Goal: Task Accomplishment & Management: Complete application form

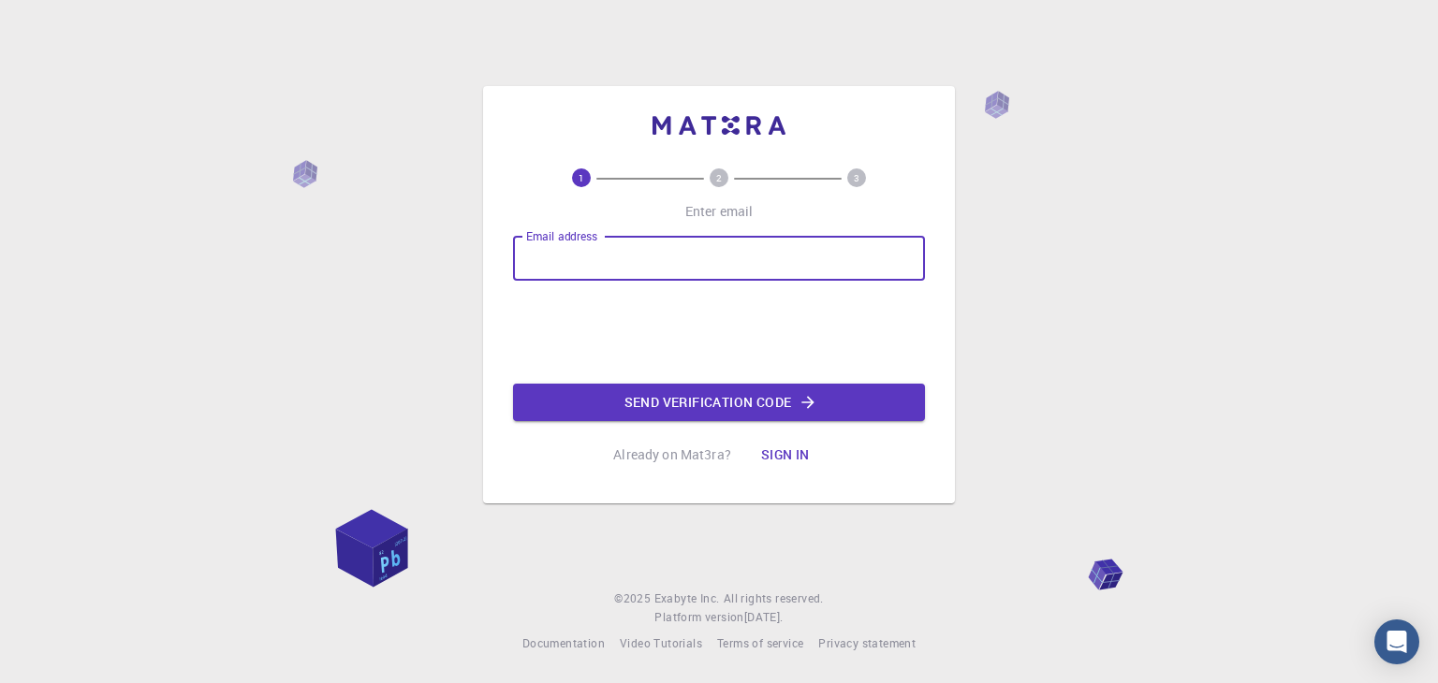
click at [631, 268] on input "Email address" at bounding box center [719, 258] width 412 height 45
type input "[EMAIL_ADDRESS][DOMAIN_NAME]"
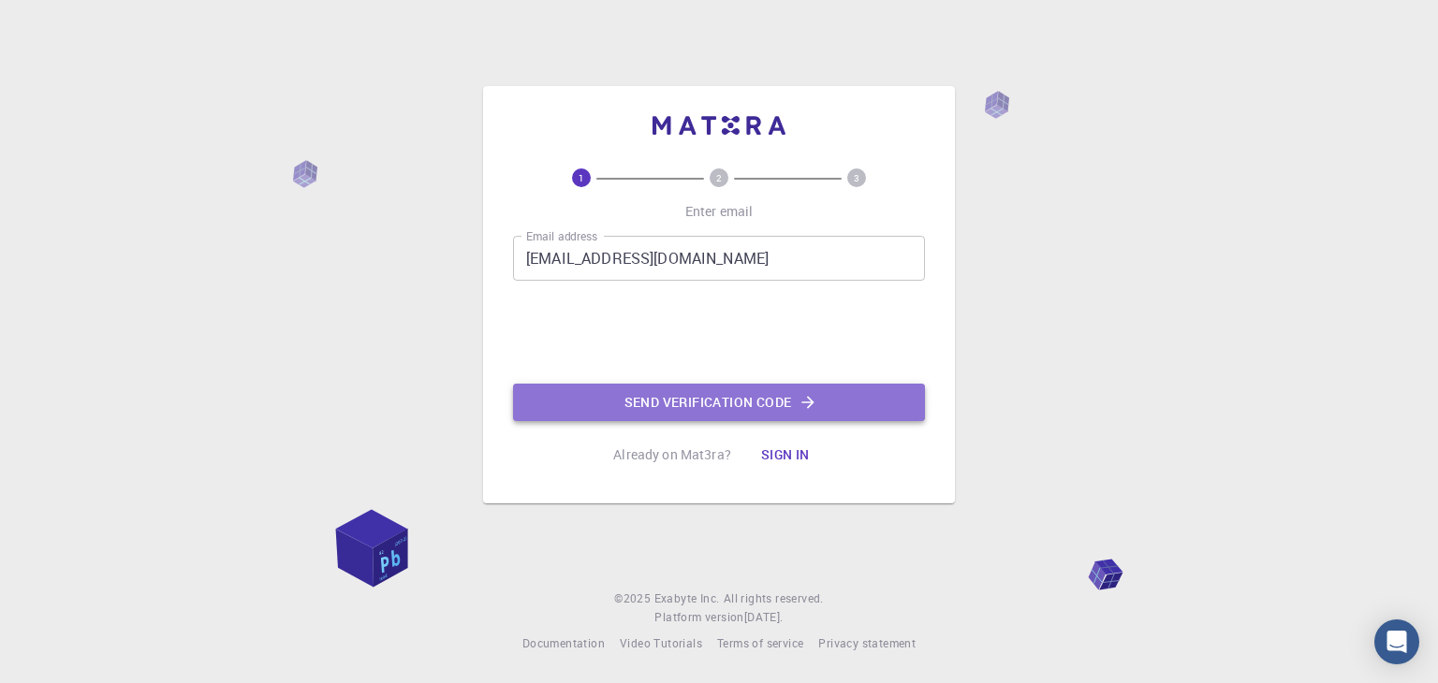
click at [652, 393] on button "Send verification code" at bounding box center [719, 402] width 412 height 37
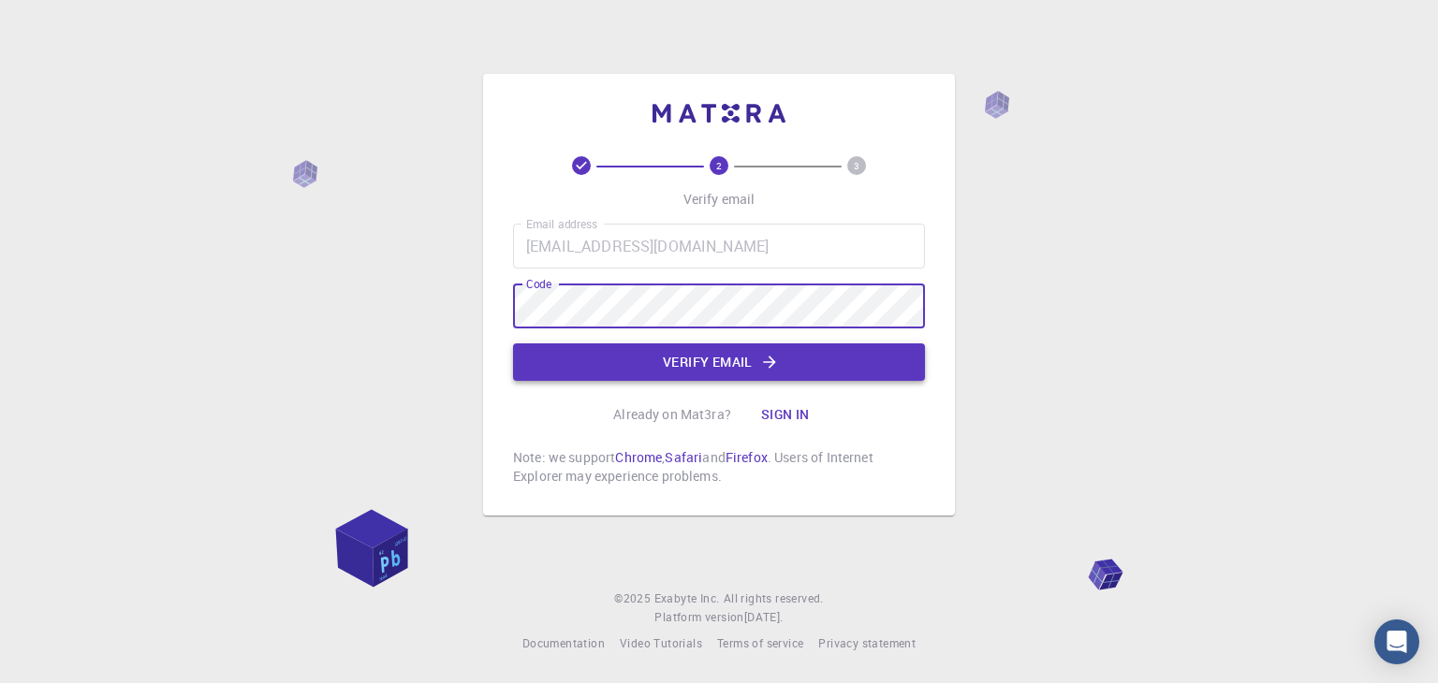
click at [752, 345] on button "Verify email" at bounding box center [719, 362] width 412 height 37
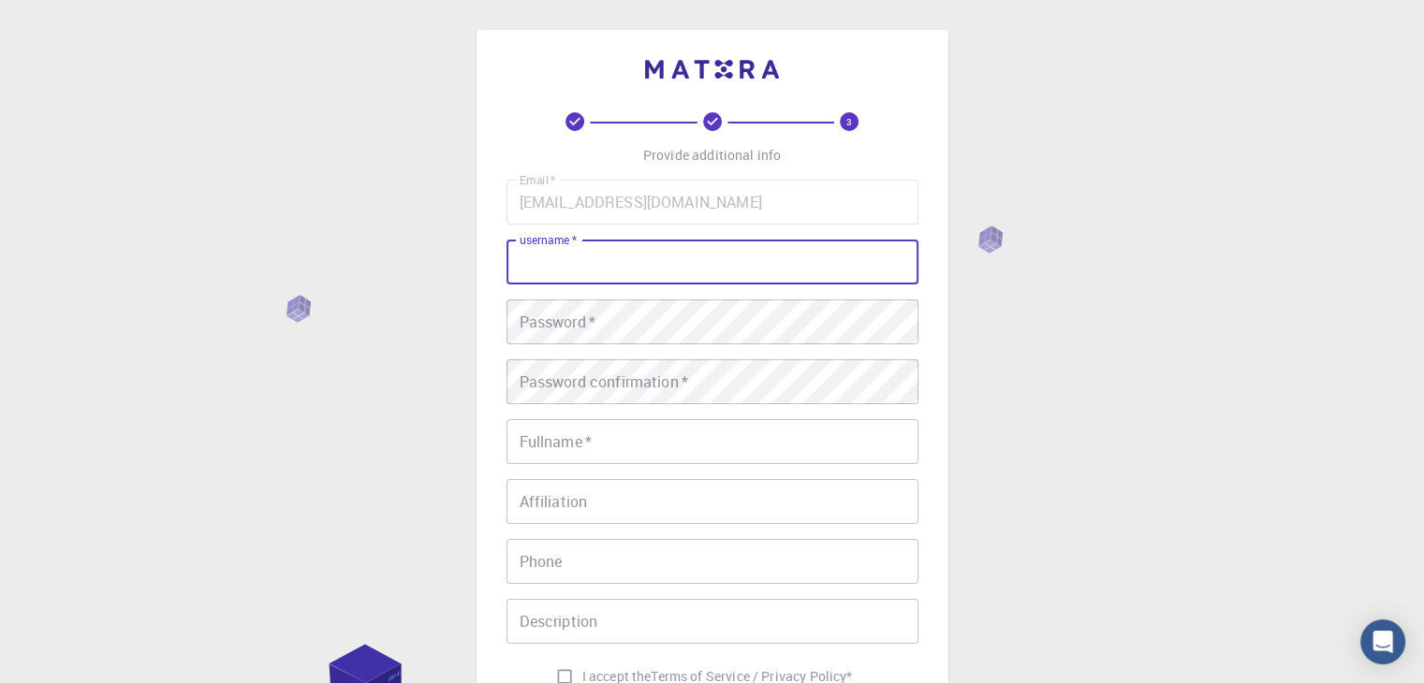
click at [670, 265] on input "username   *" at bounding box center [712, 262] width 412 height 45
type input "Darshan"
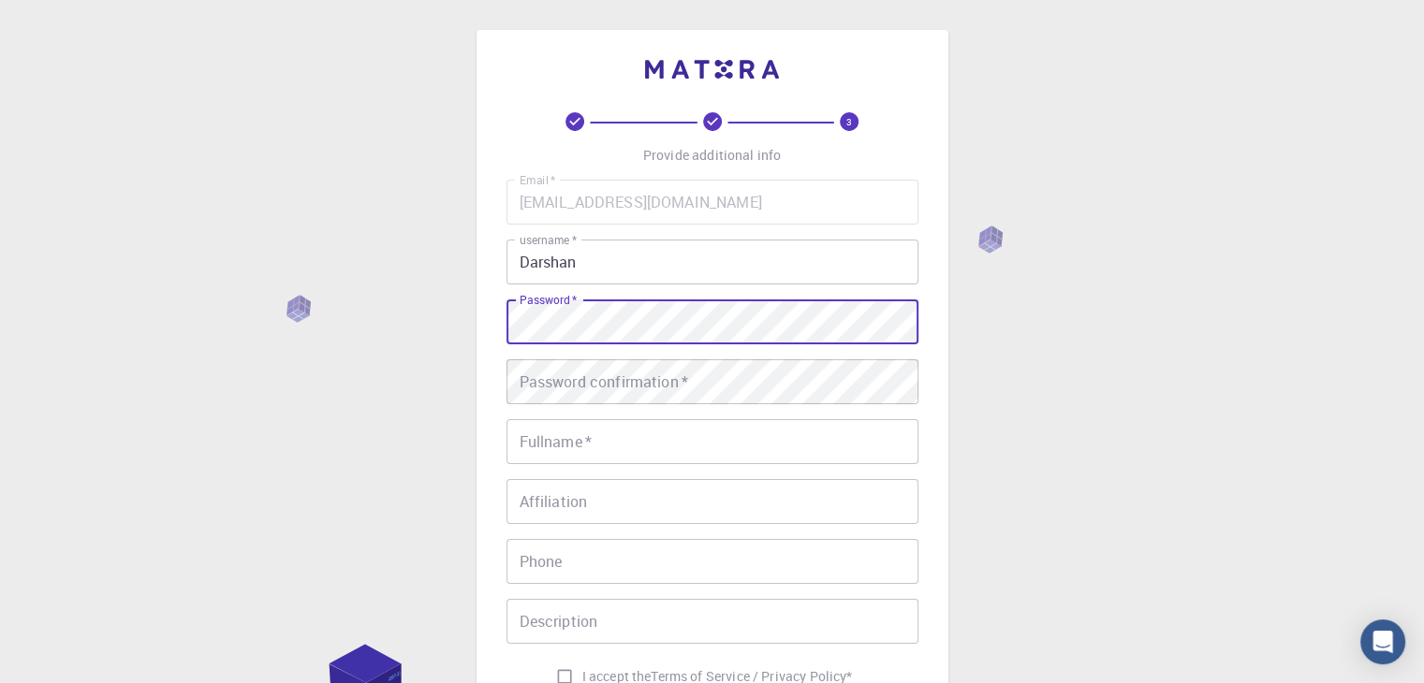
click at [428, 318] on div "3 Provide additional info Email   * [EMAIL_ADDRESS][DOMAIN_NAME] Email   * user…" at bounding box center [712, 476] width 1424 height 953
click at [534, 372] on div "Password confirmation   * Password confirmation   *" at bounding box center [712, 381] width 412 height 45
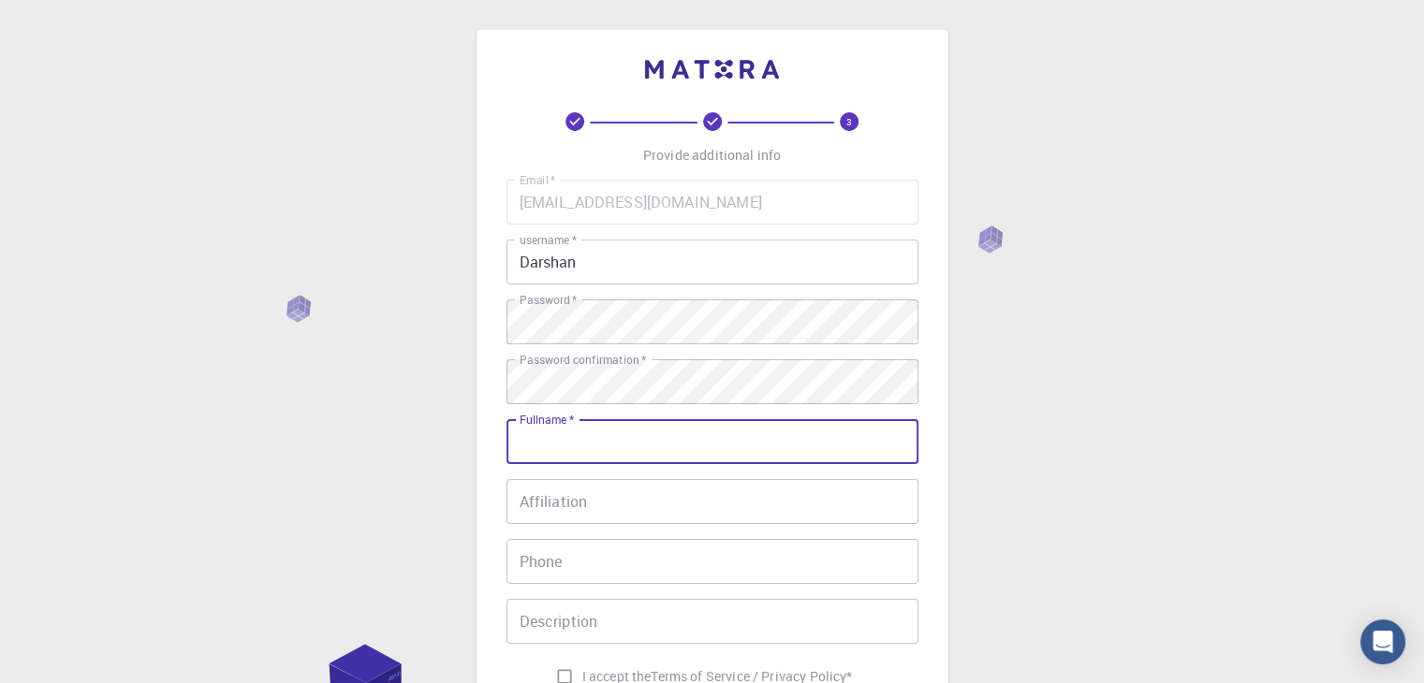
click at [593, 448] on input "Fullname   *" at bounding box center [712, 441] width 412 height 45
type input "Darshancjain"
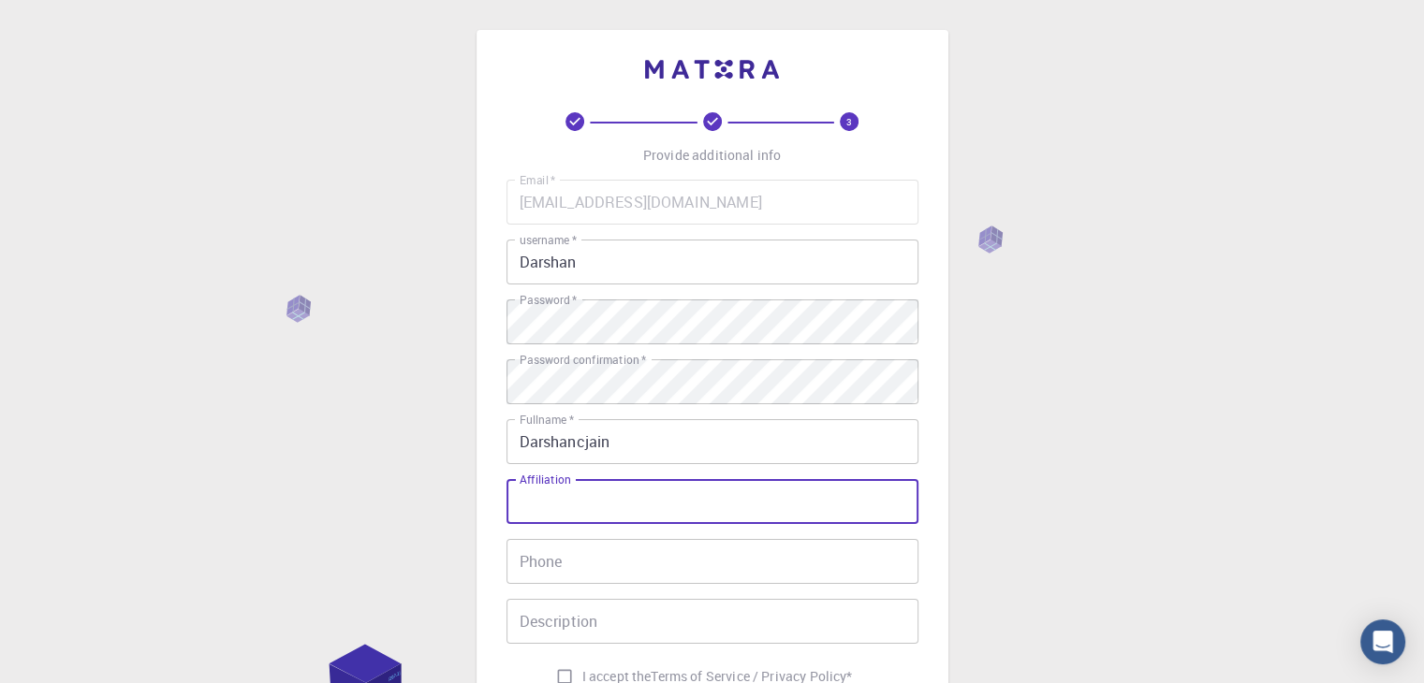
click at [813, 475] on div "Email   * [EMAIL_ADDRESS][DOMAIN_NAME] Email   * username   * Darshan username …" at bounding box center [712, 437] width 412 height 515
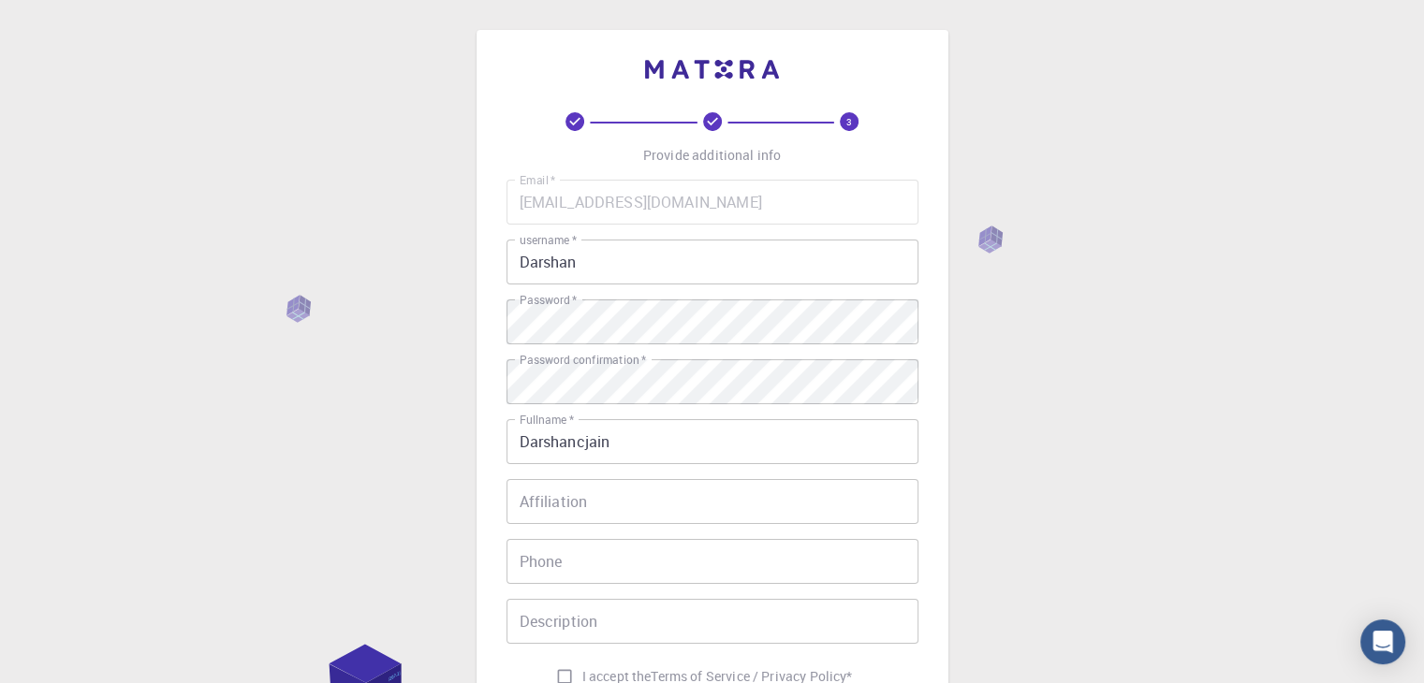
click at [723, 506] on input "Affiliation" at bounding box center [712, 501] width 412 height 45
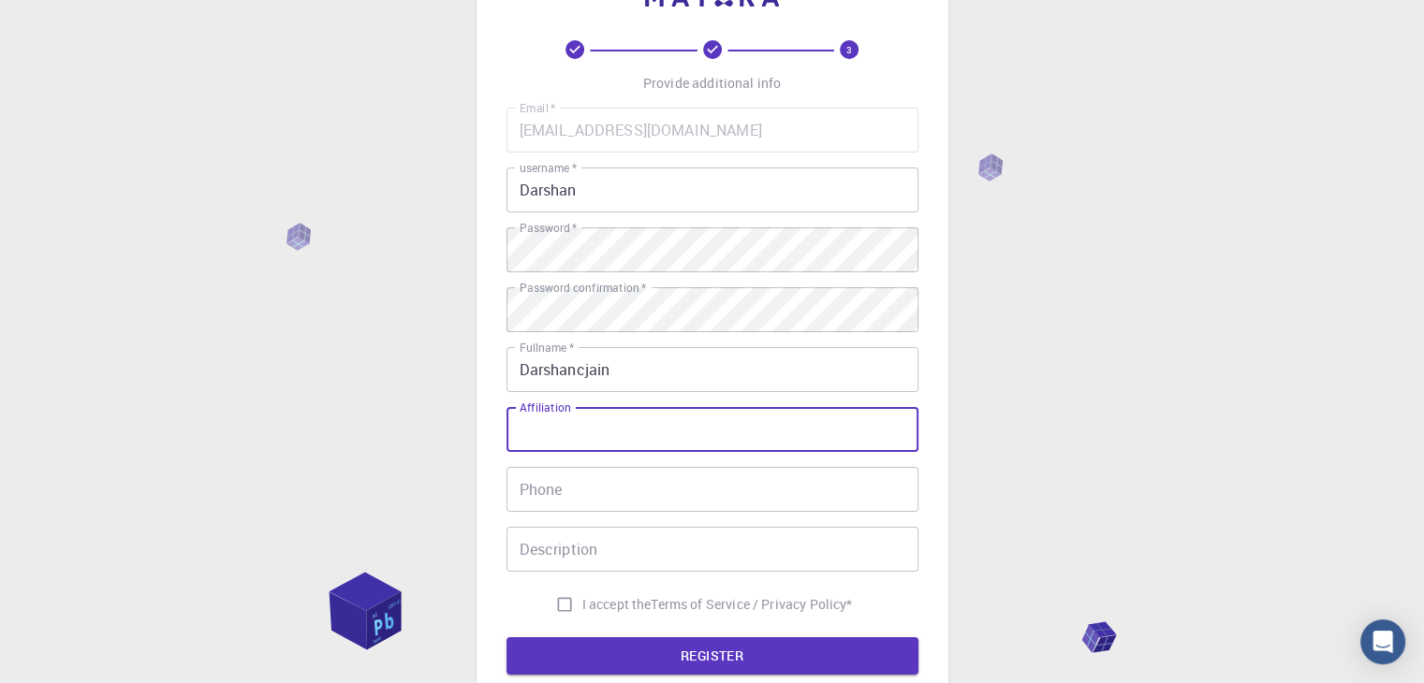
scroll to position [187, 0]
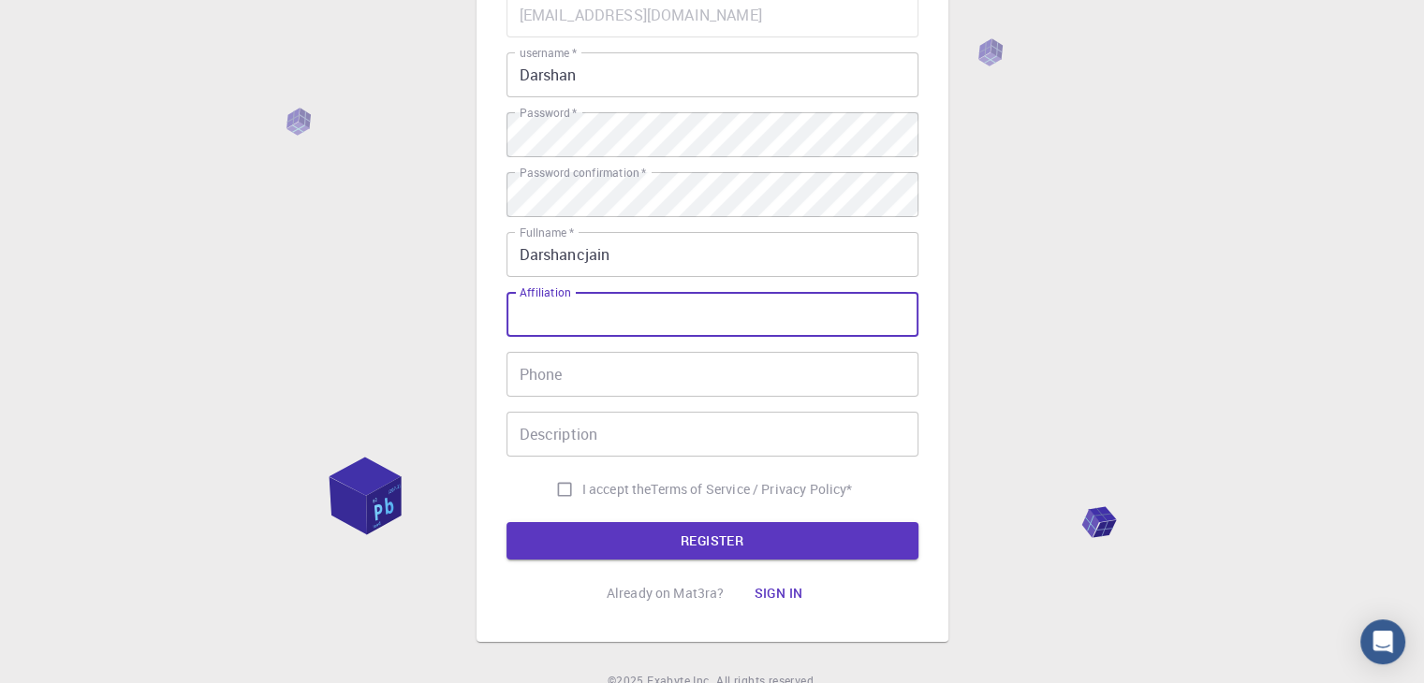
click at [589, 361] on input "Phone" at bounding box center [712, 374] width 412 height 45
click at [592, 325] on input "Affiliation" at bounding box center [712, 314] width 412 height 45
type input "Private"
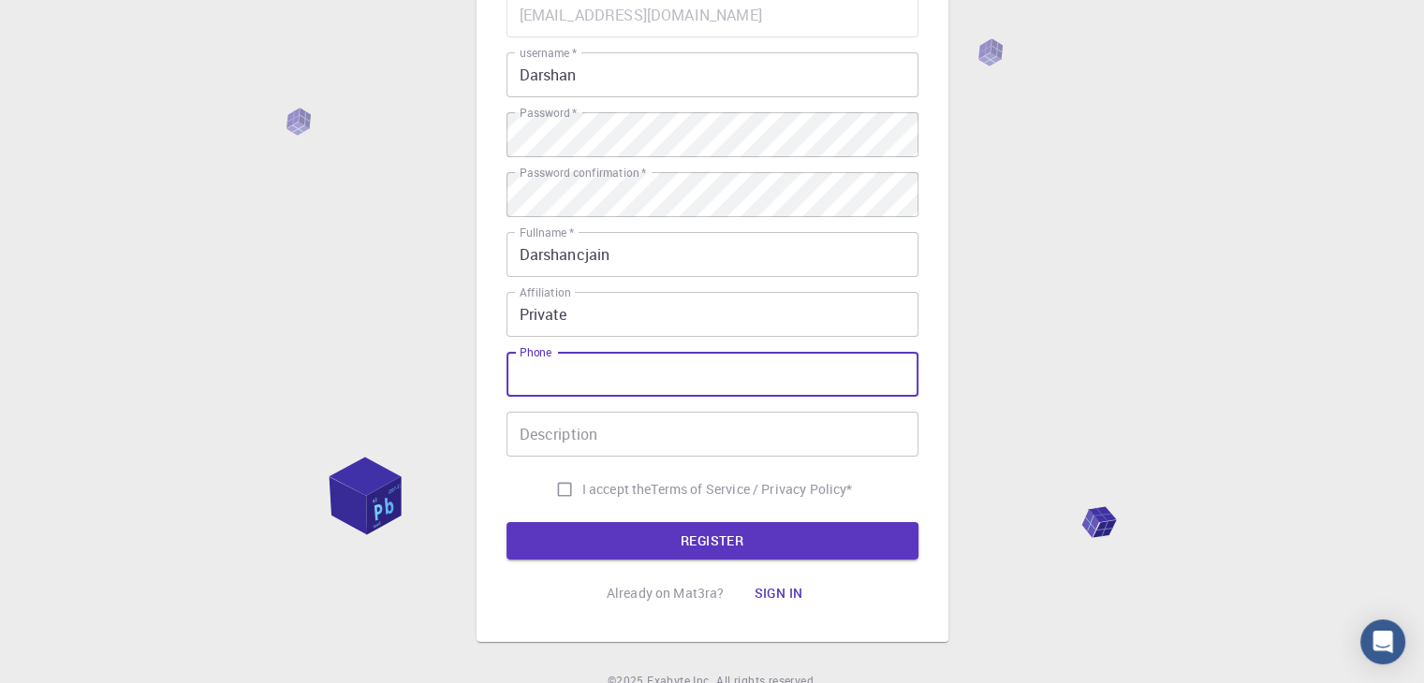
type input "8"
type input "09243580091"
click at [758, 432] on input "Description" at bounding box center [712, 434] width 412 height 45
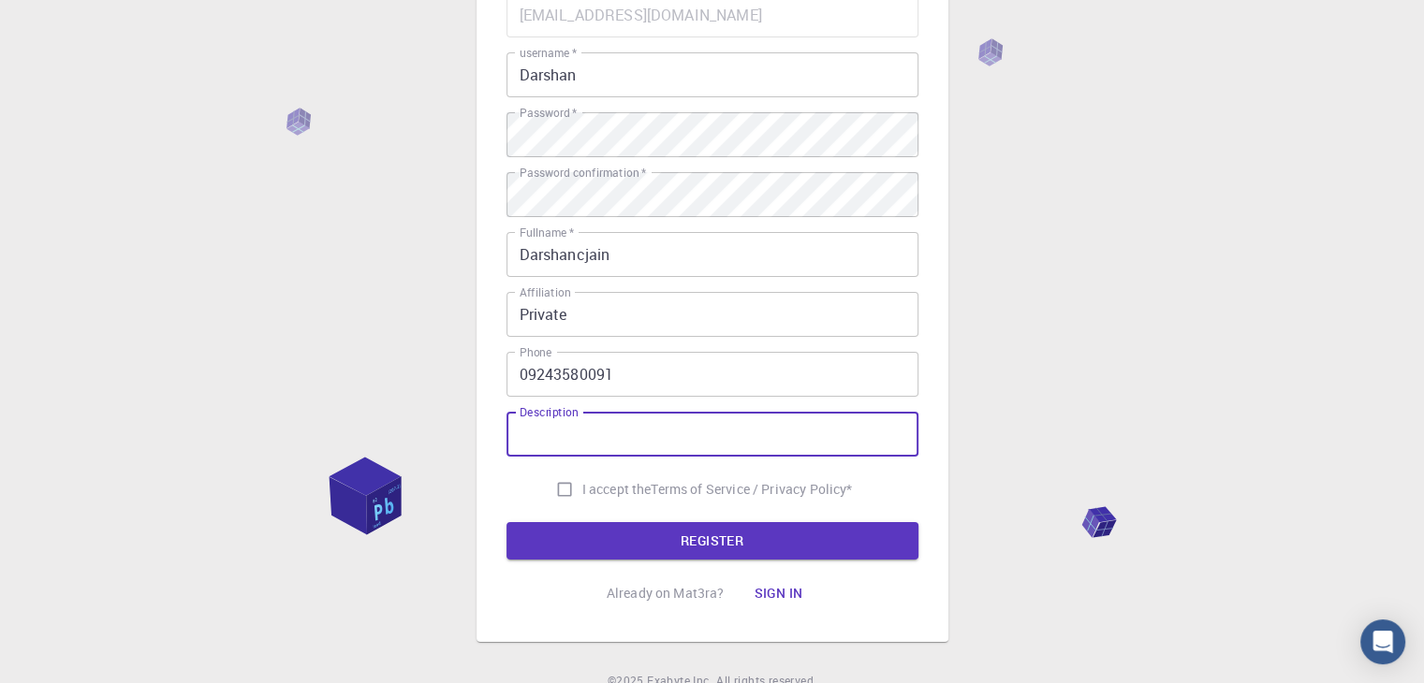
click at [558, 491] on input "I accept the Terms of Service / Privacy Policy *" at bounding box center [565, 490] width 36 height 36
checkbox input "true"
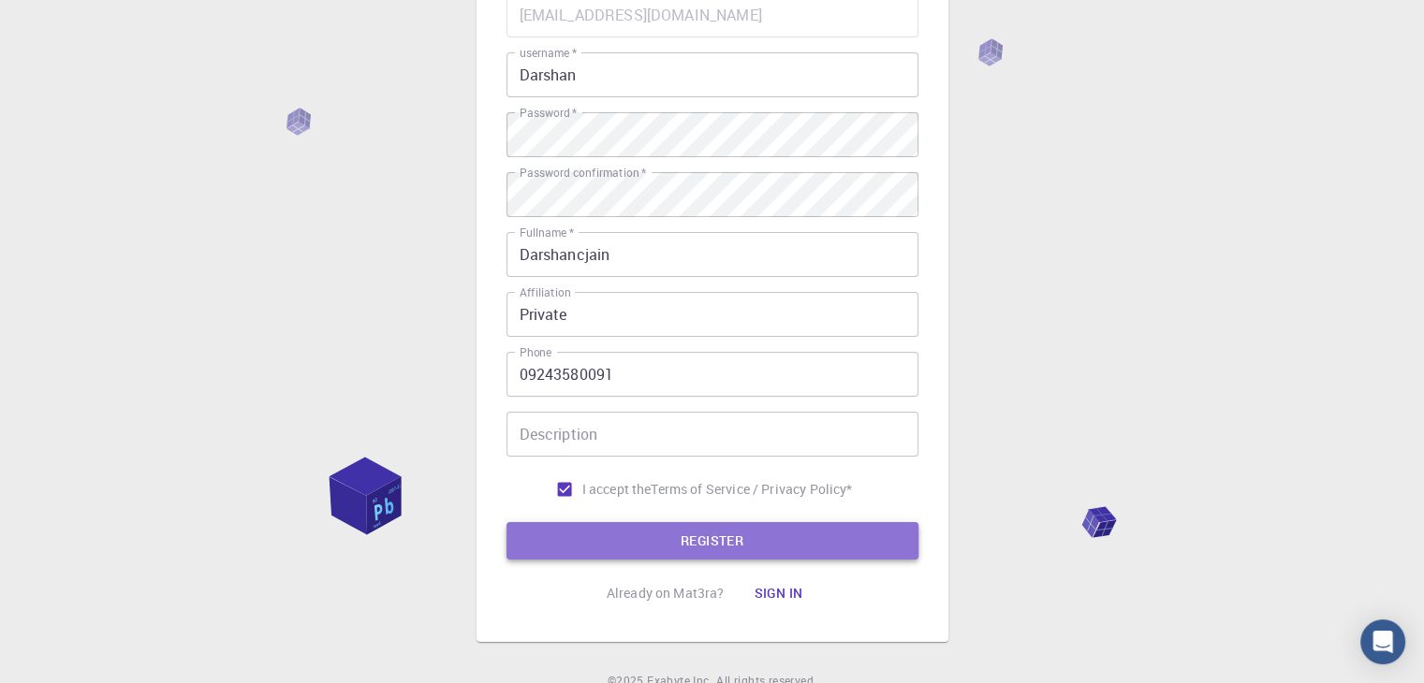
click at [688, 547] on button "REGISTER" at bounding box center [712, 540] width 412 height 37
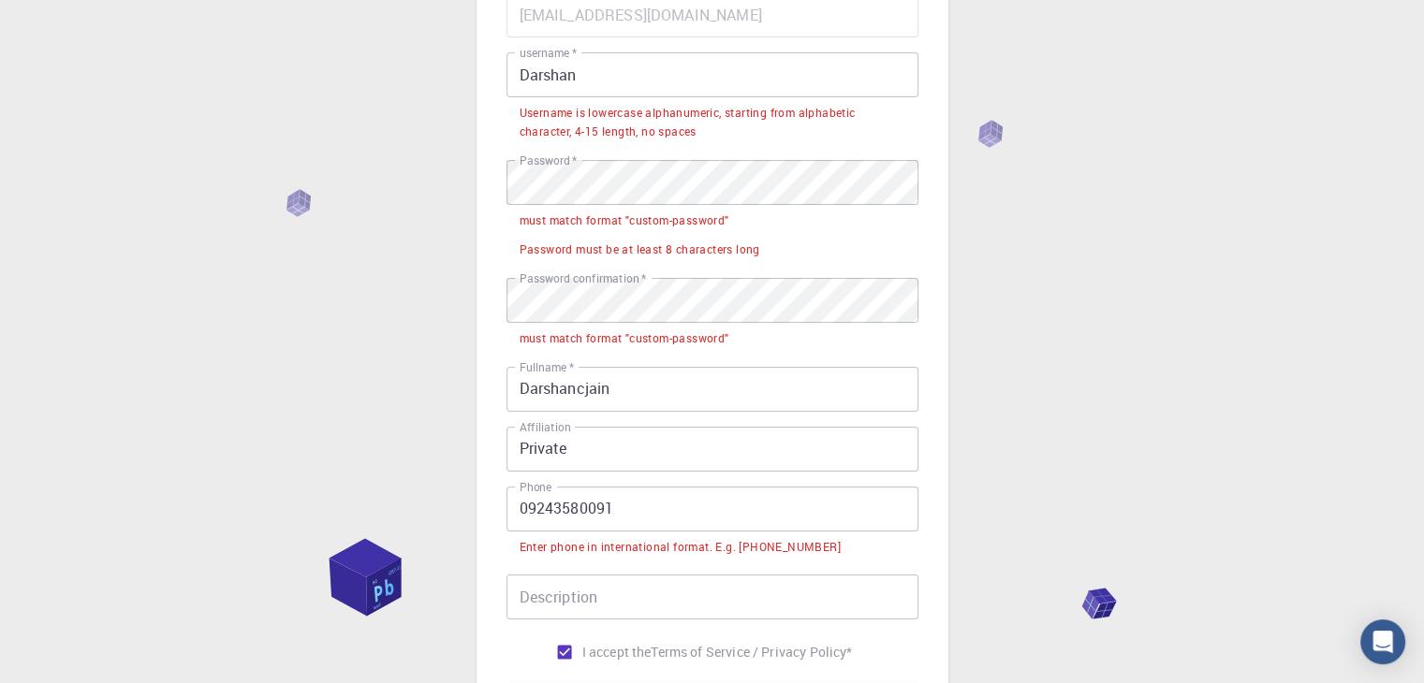
click at [517, 510] on input "09243580091" at bounding box center [712, 509] width 412 height 45
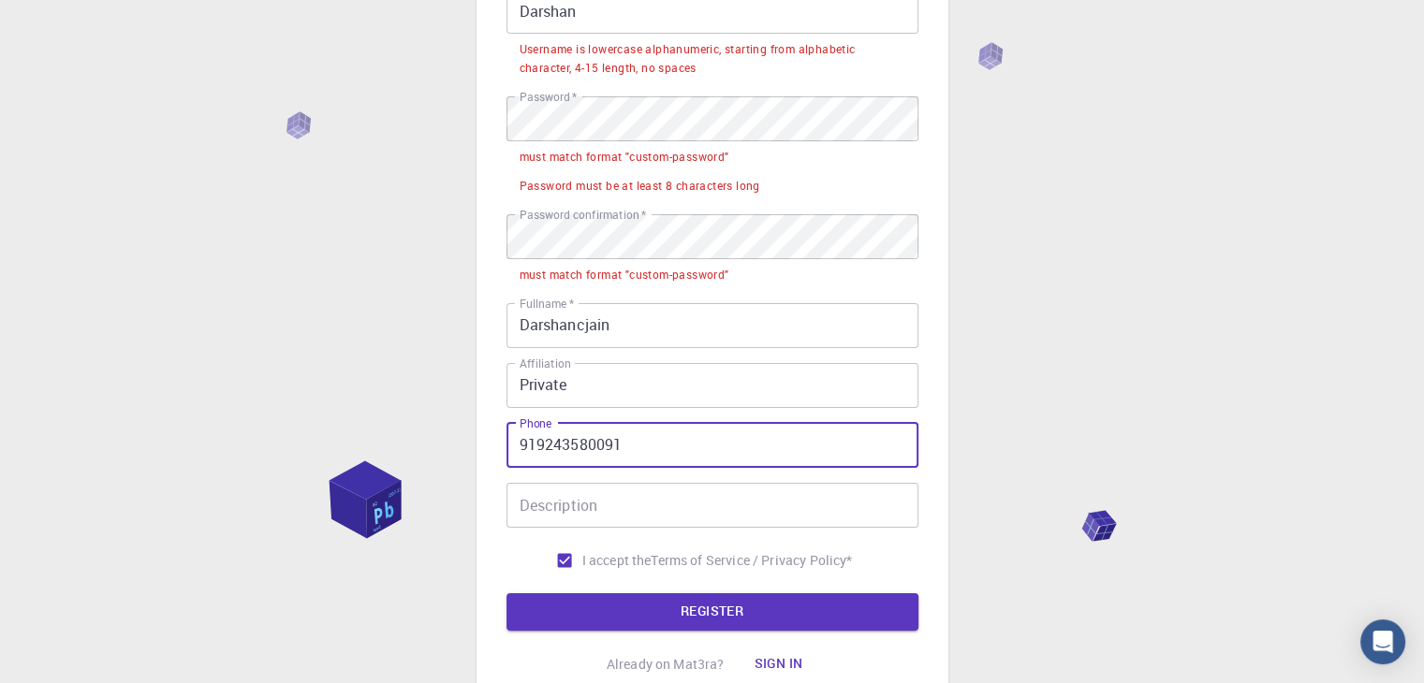
scroll to position [281, 0]
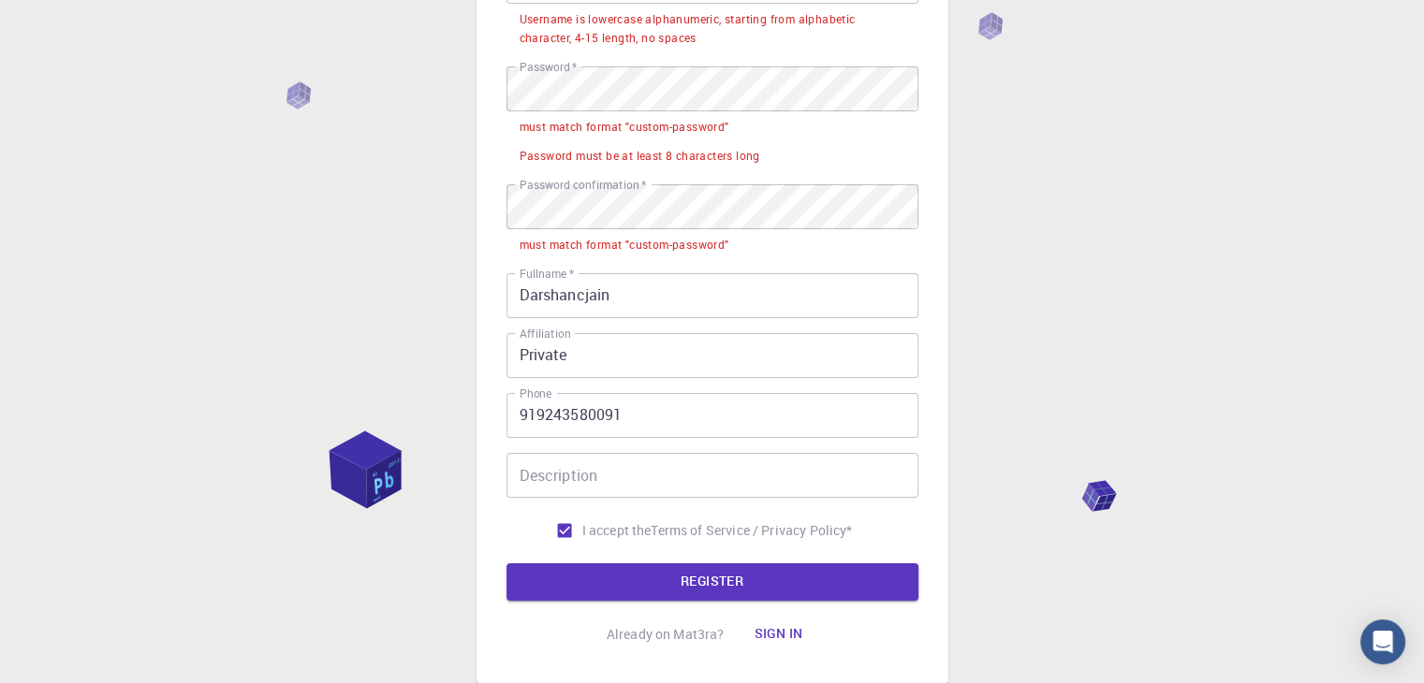
click at [678, 558] on form "Email   * [EMAIL_ADDRESS][DOMAIN_NAME] Email   * username   * Darshan username …" at bounding box center [712, 250] width 412 height 702
click at [689, 578] on button "REGISTER" at bounding box center [712, 582] width 412 height 37
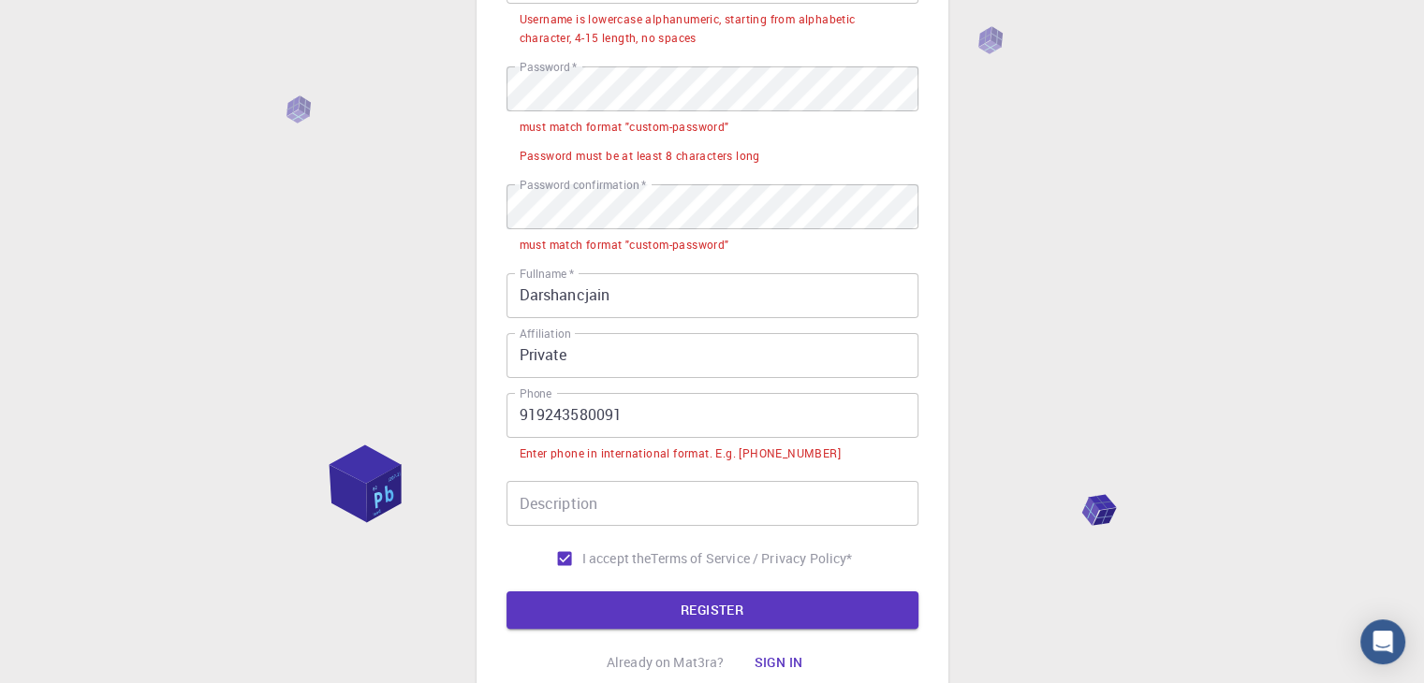
click at [535, 417] on input "919243580091" at bounding box center [712, 415] width 412 height 45
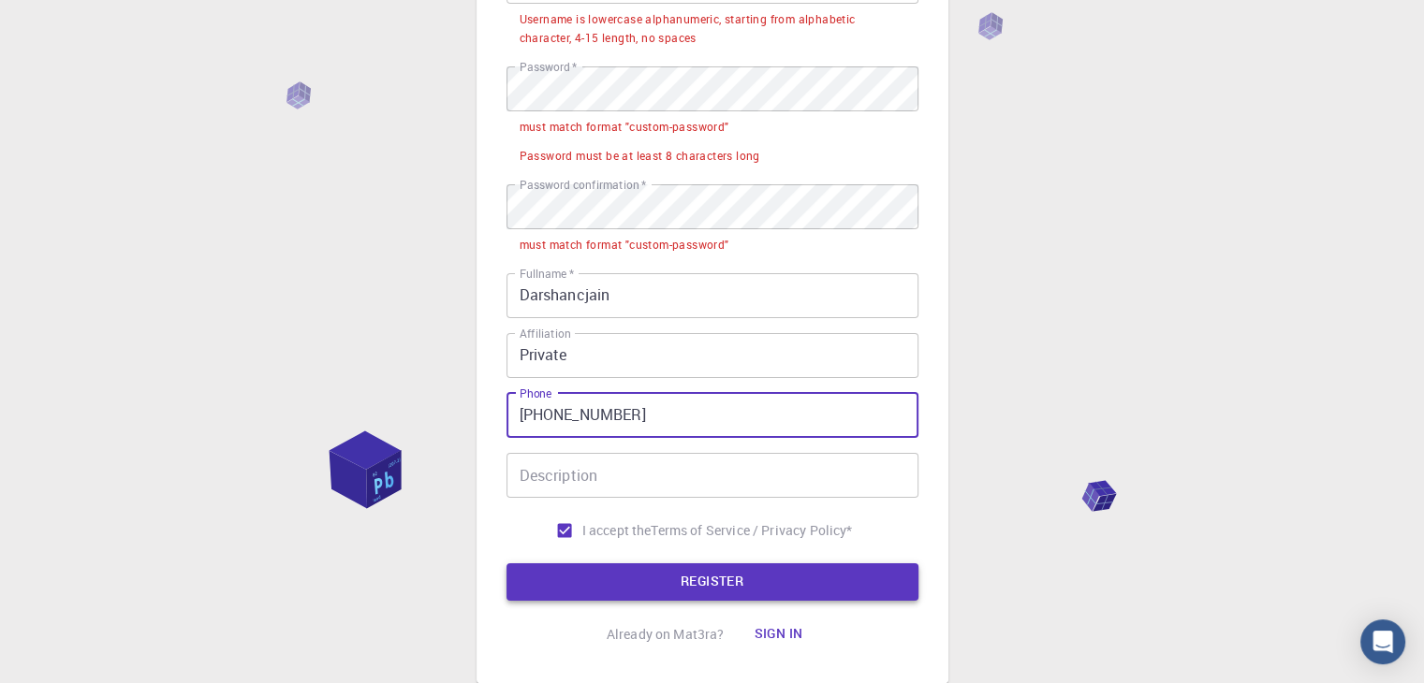
type input "[PHONE_NUMBER]"
click at [716, 585] on button "REGISTER" at bounding box center [712, 582] width 412 height 37
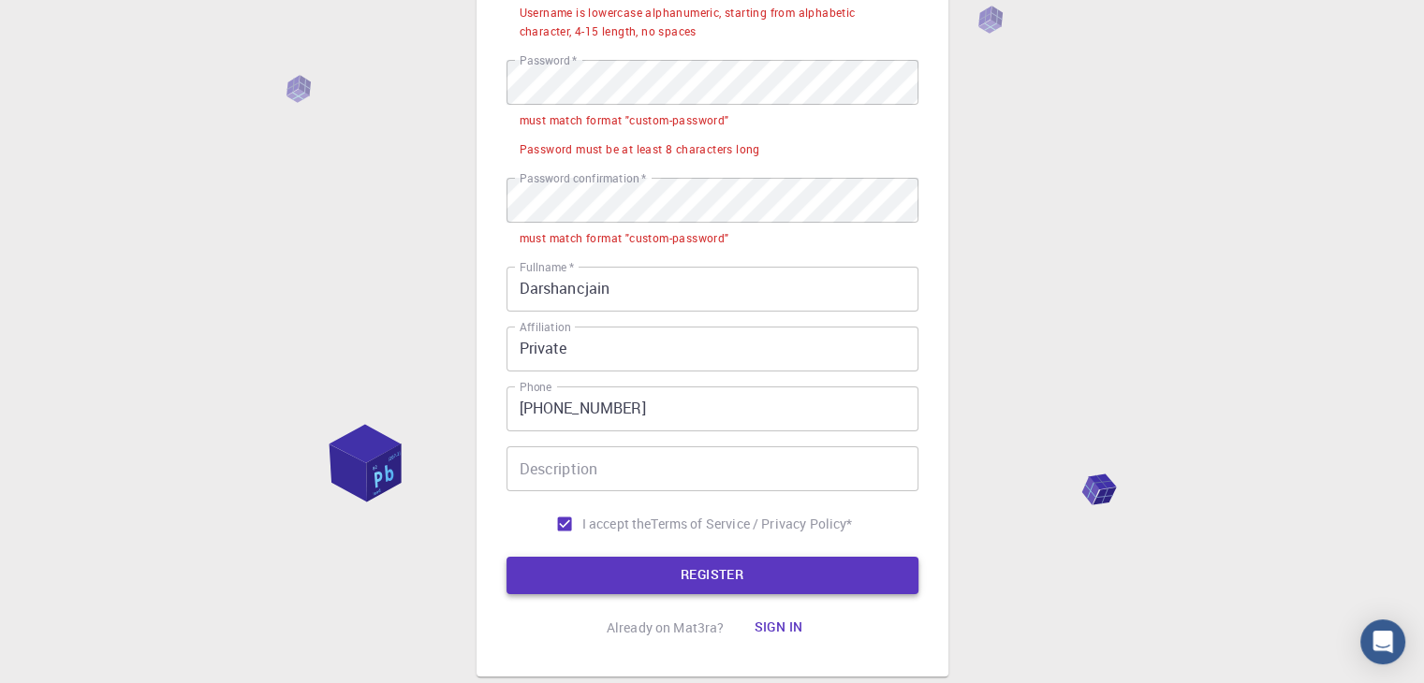
scroll to position [0, 0]
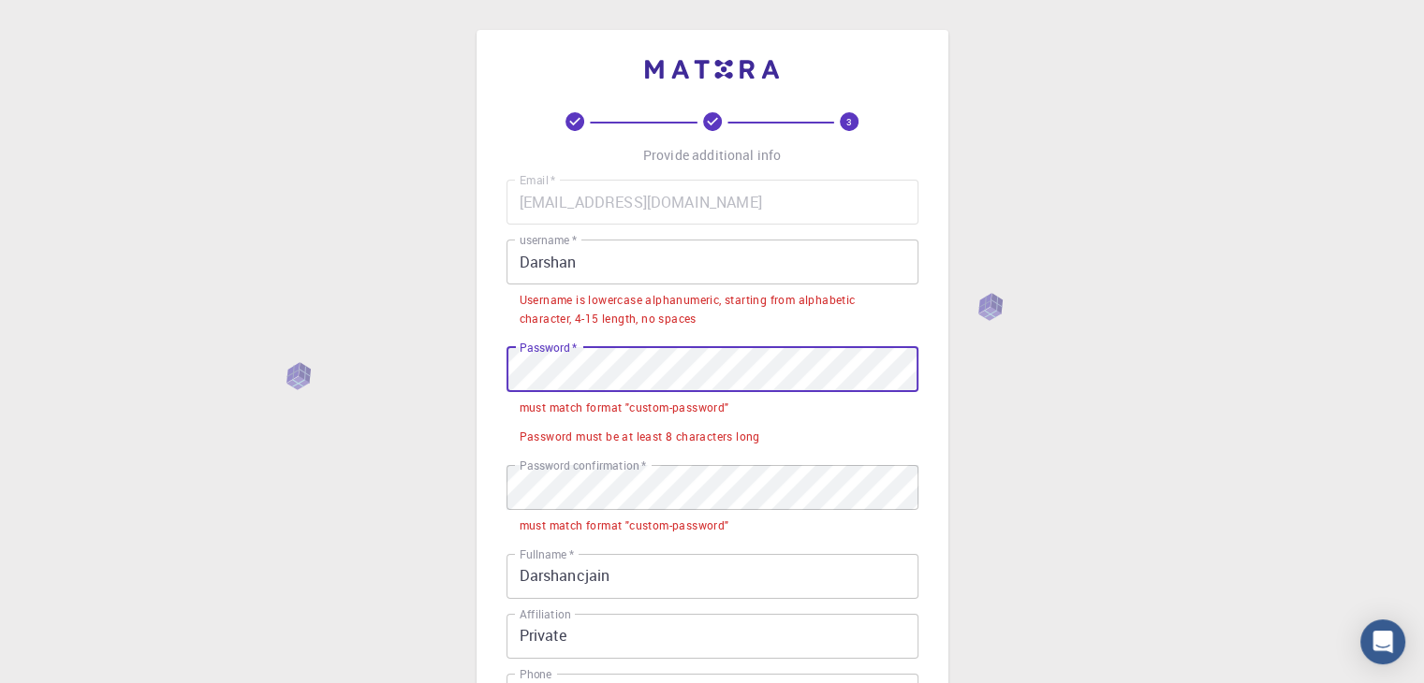
click at [470, 375] on div "3 Provide additional info Email   * [EMAIL_ADDRESS][DOMAIN_NAME] Email   * user…" at bounding box center [712, 543] width 1424 height 1087
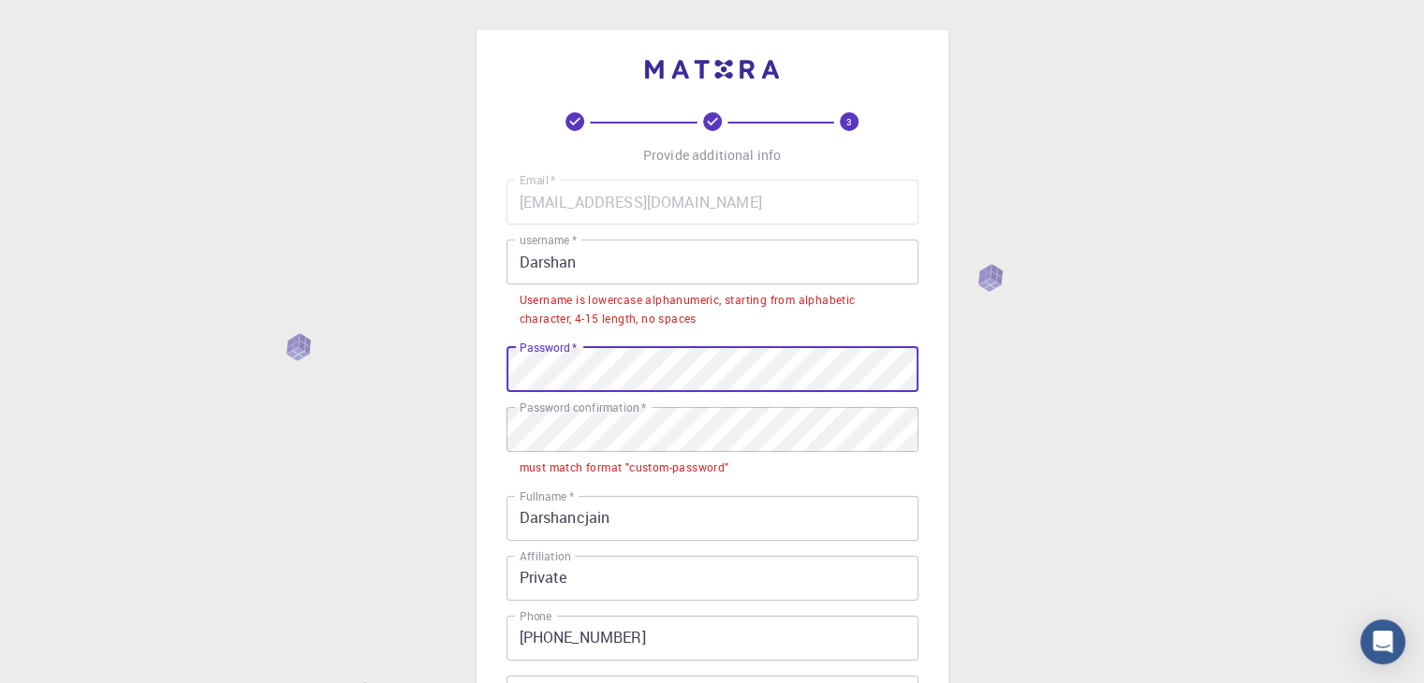
click at [372, 374] on div "3 Provide additional info Email   * [EMAIL_ADDRESS][DOMAIN_NAME] Email   * user…" at bounding box center [712, 514] width 1424 height 1029
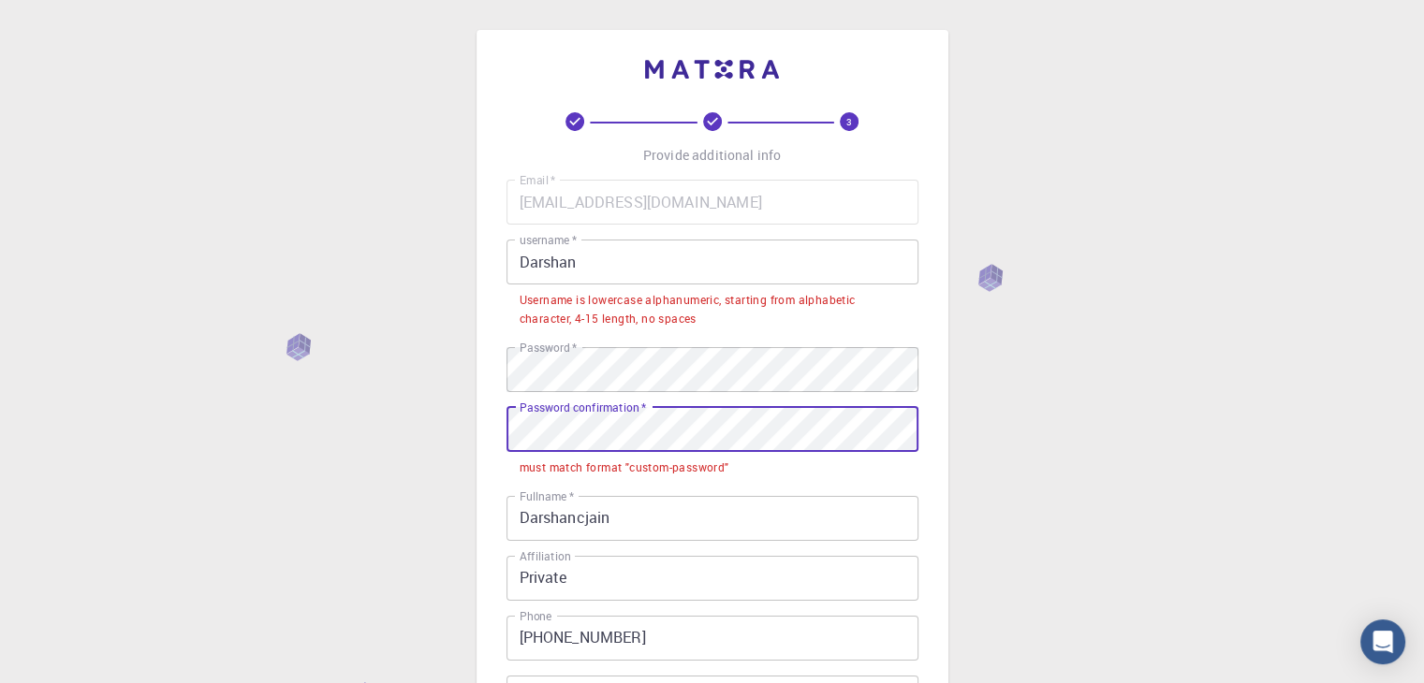
click at [377, 430] on div "3 Provide additional info Email   * [EMAIL_ADDRESS][DOMAIN_NAME] Email   * user…" at bounding box center [712, 514] width 1424 height 1029
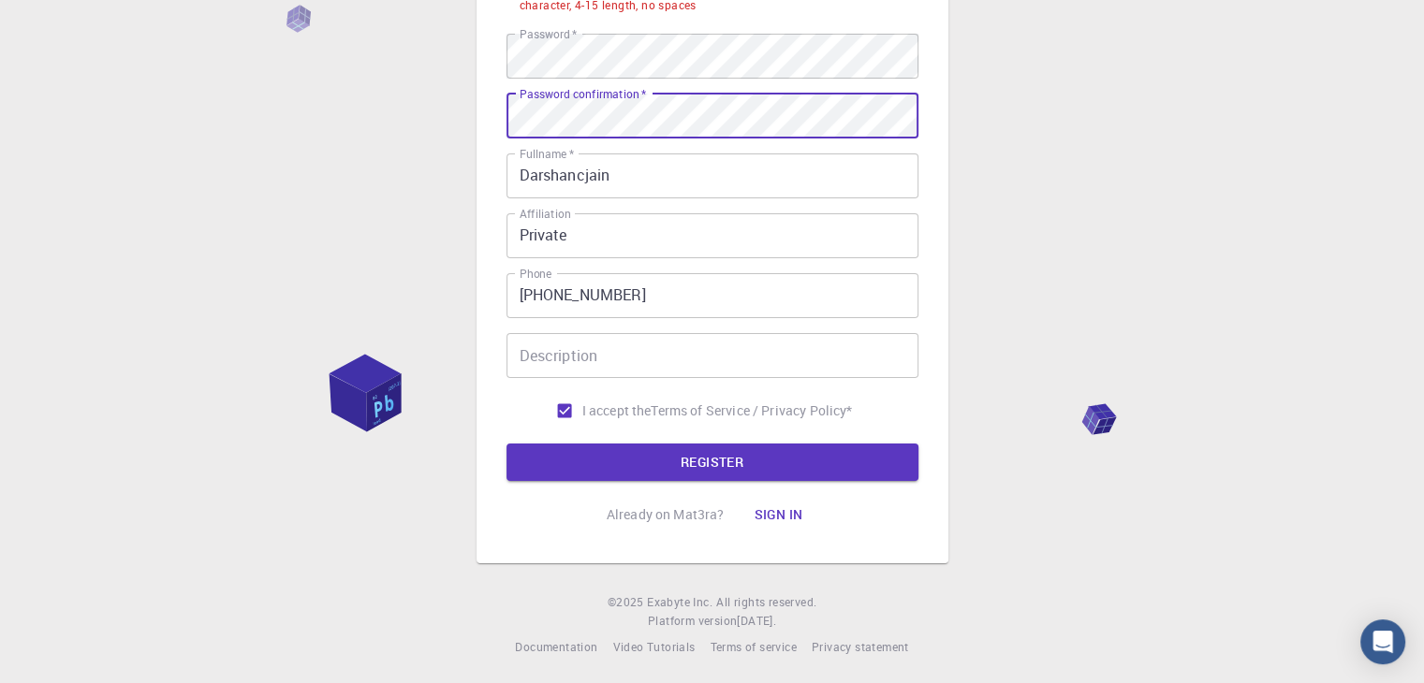
scroll to position [317, 0]
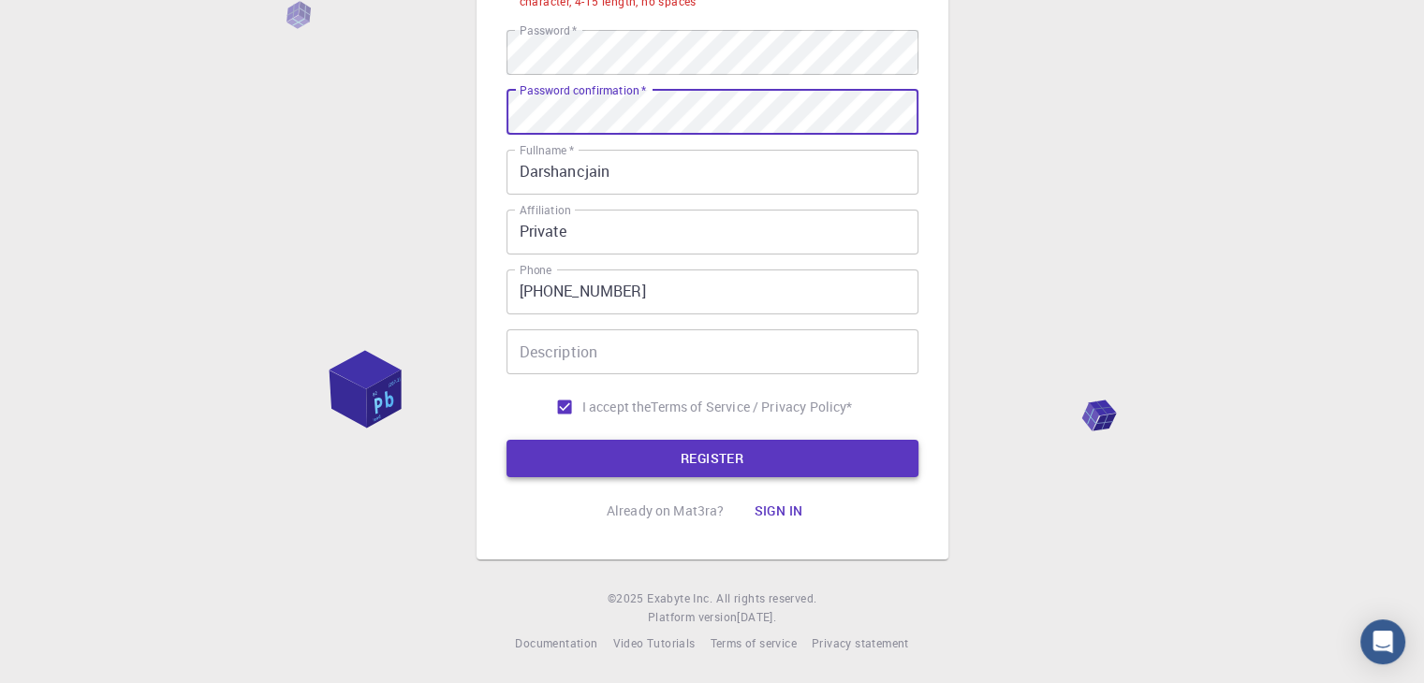
click at [779, 455] on button "REGISTER" at bounding box center [712, 458] width 412 height 37
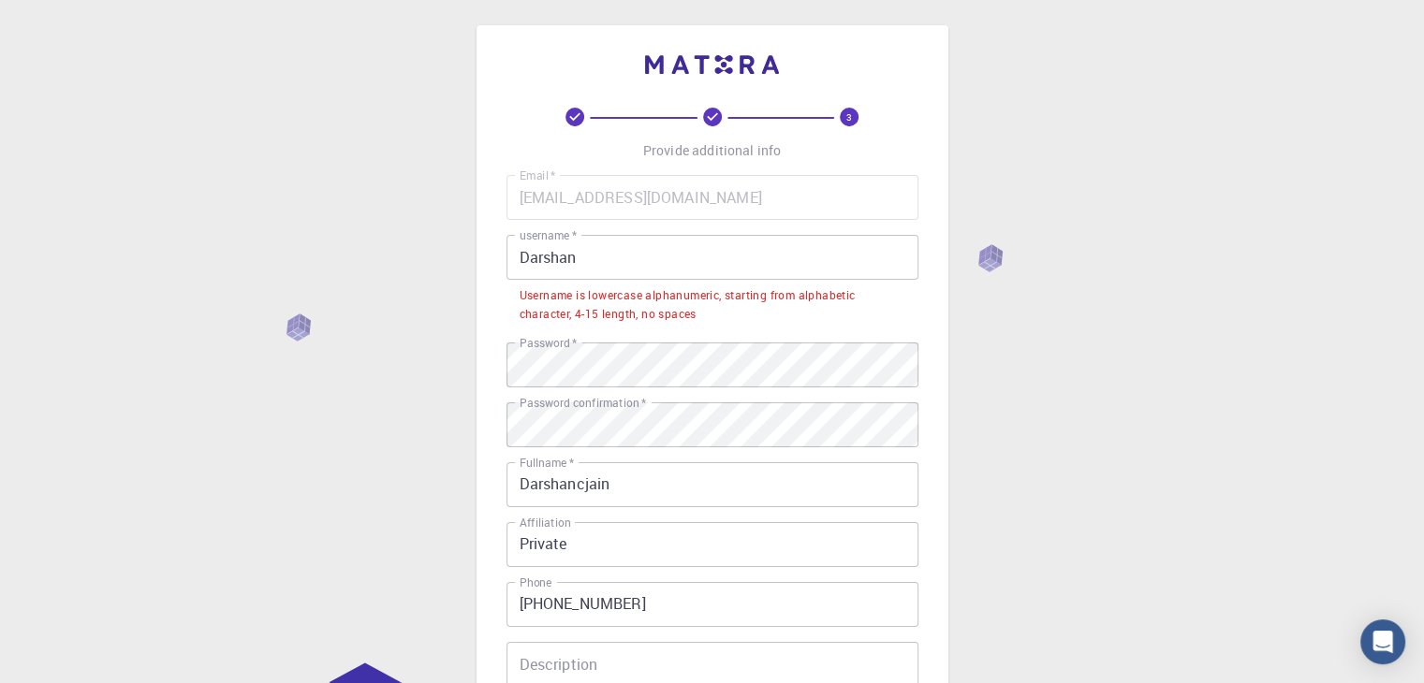
scroll to position [0, 0]
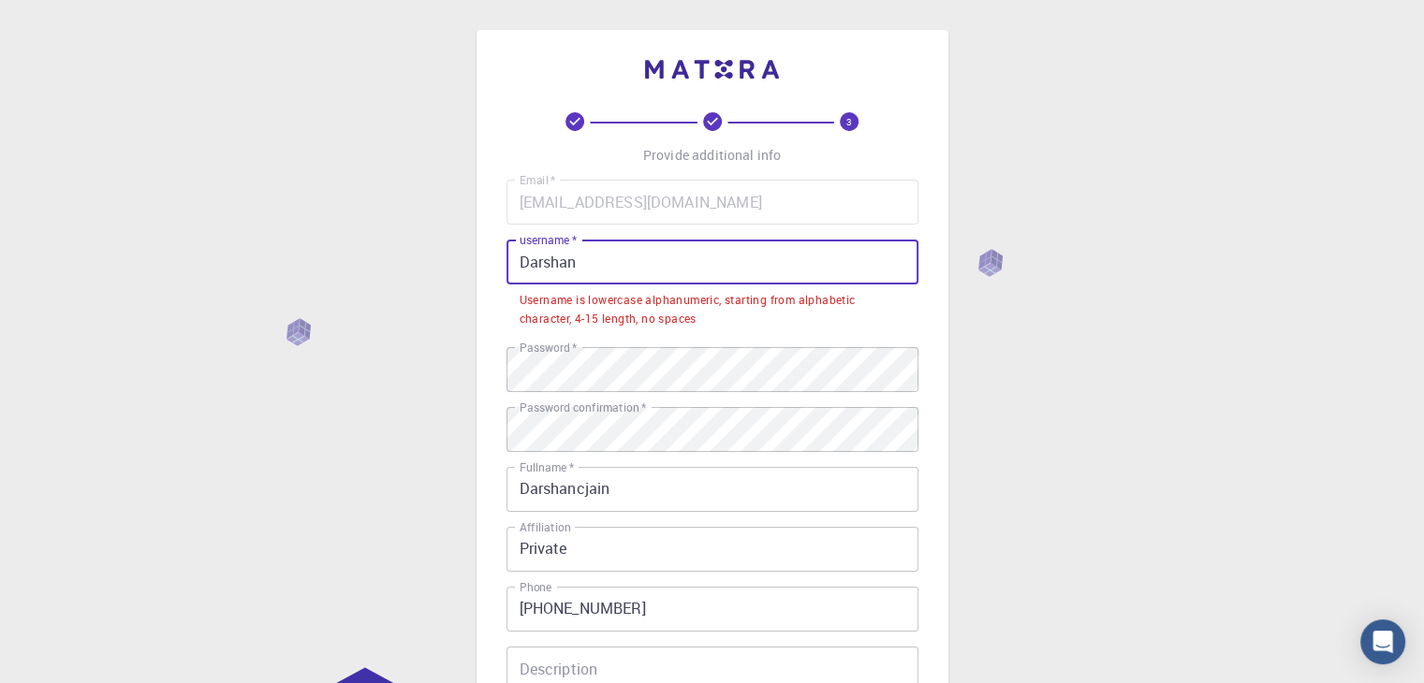
click at [654, 264] on input "Darshan" at bounding box center [712, 262] width 412 height 45
drag, startPoint x: 654, startPoint y: 264, endPoint x: 464, endPoint y: 271, distance: 190.1
click at [464, 271] on div "3 Provide additional info Email   * [EMAIL_ADDRESS][DOMAIN_NAME] Email   * user…" at bounding box center [712, 500] width 1424 height 1001
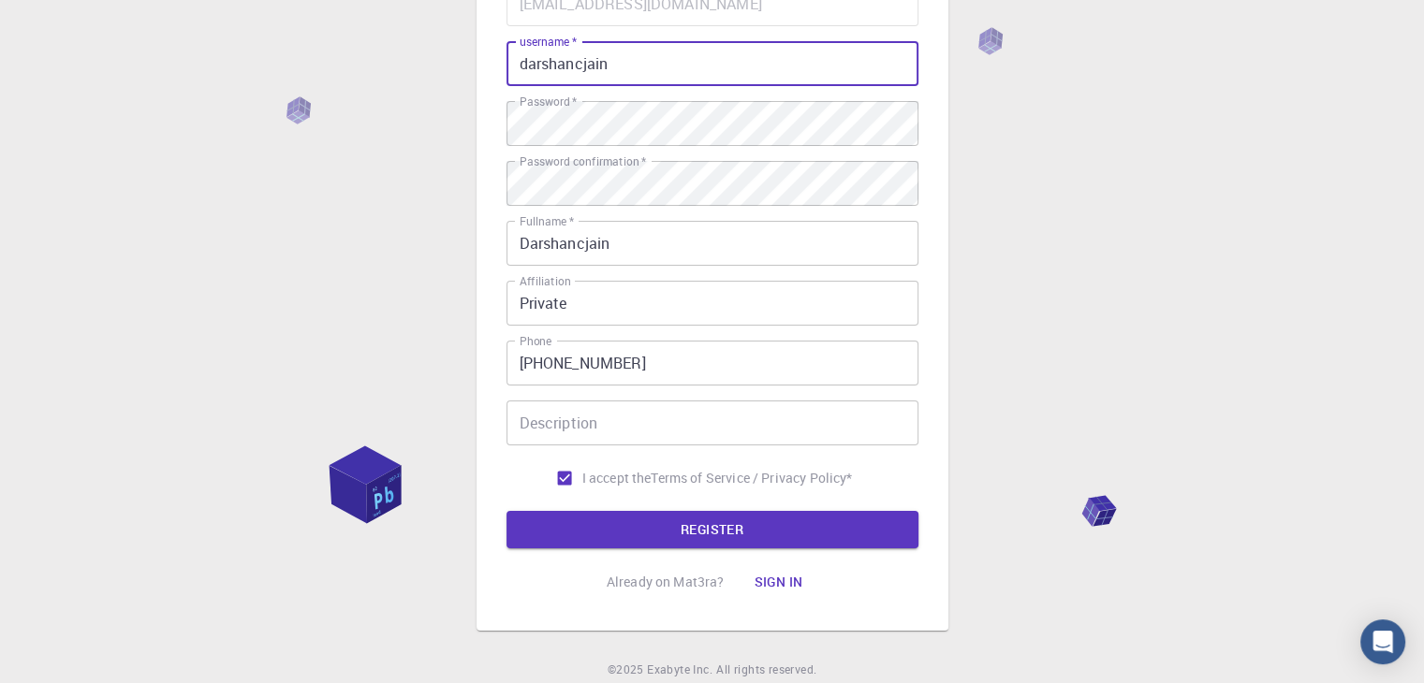
scroll to position [270, 0]
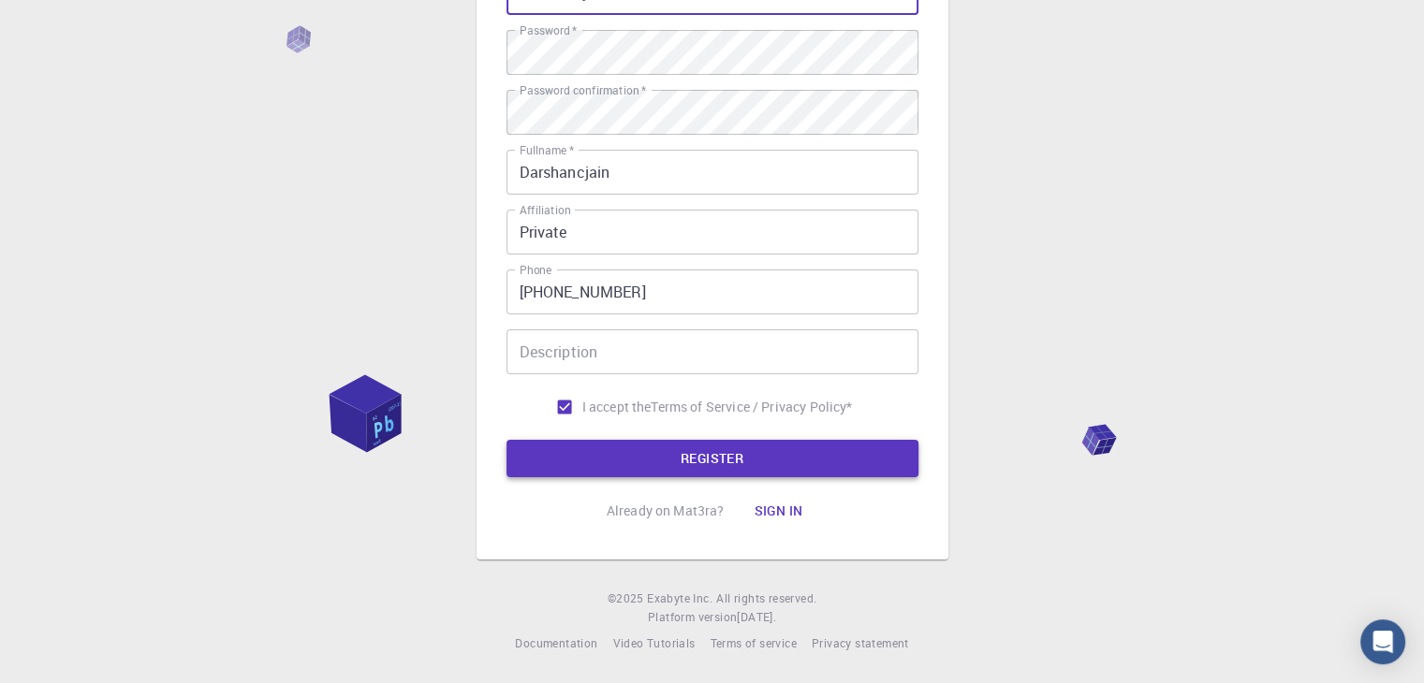
type input "darshancjain"
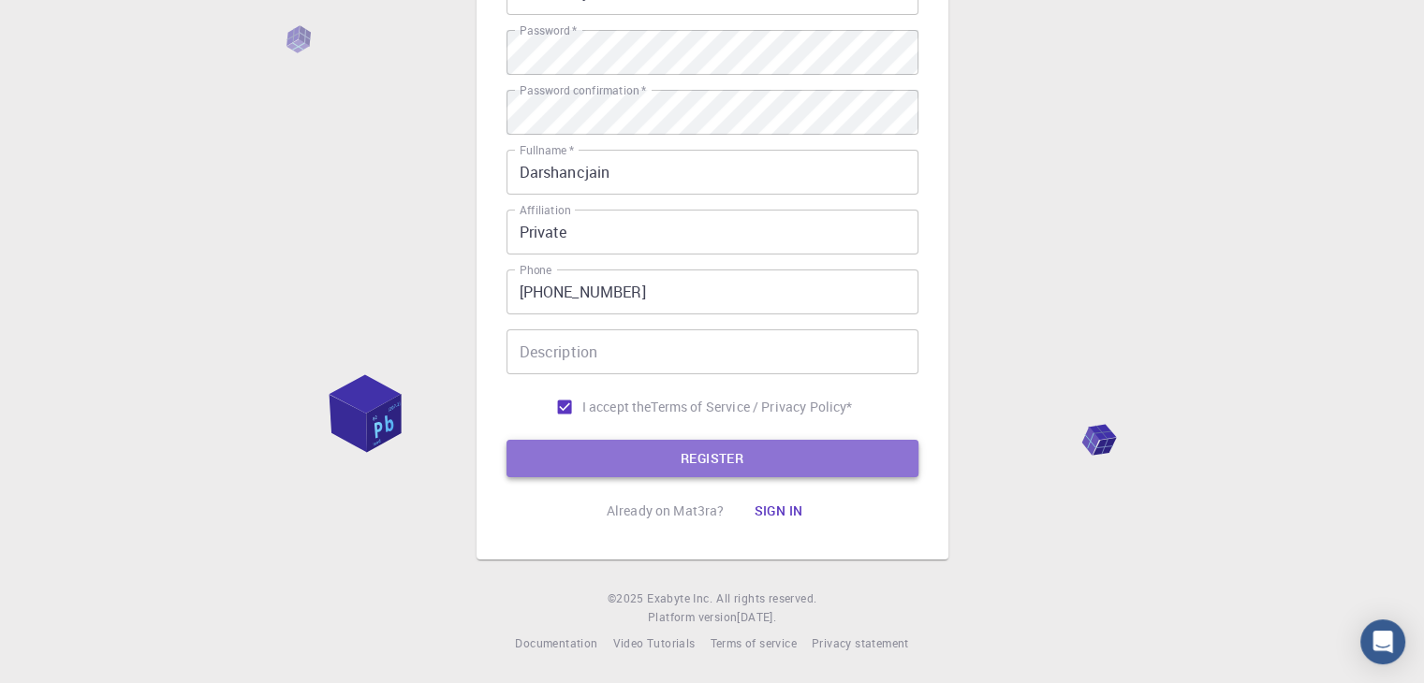
click at [806, 469] on button "REGISTER" at bounding box center [712, 458] width 412 height 37
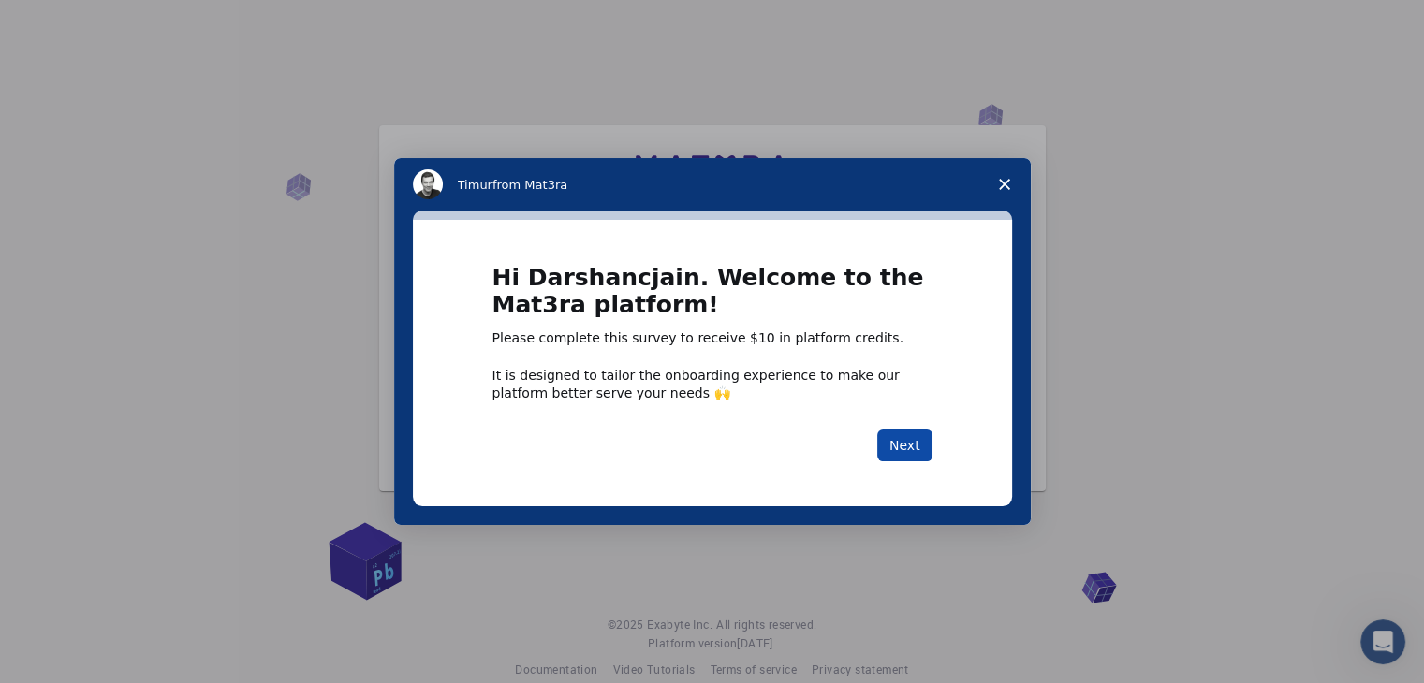
click at [902, 443] on button "Next" at bounding box center [904, 446] width 55 height 32
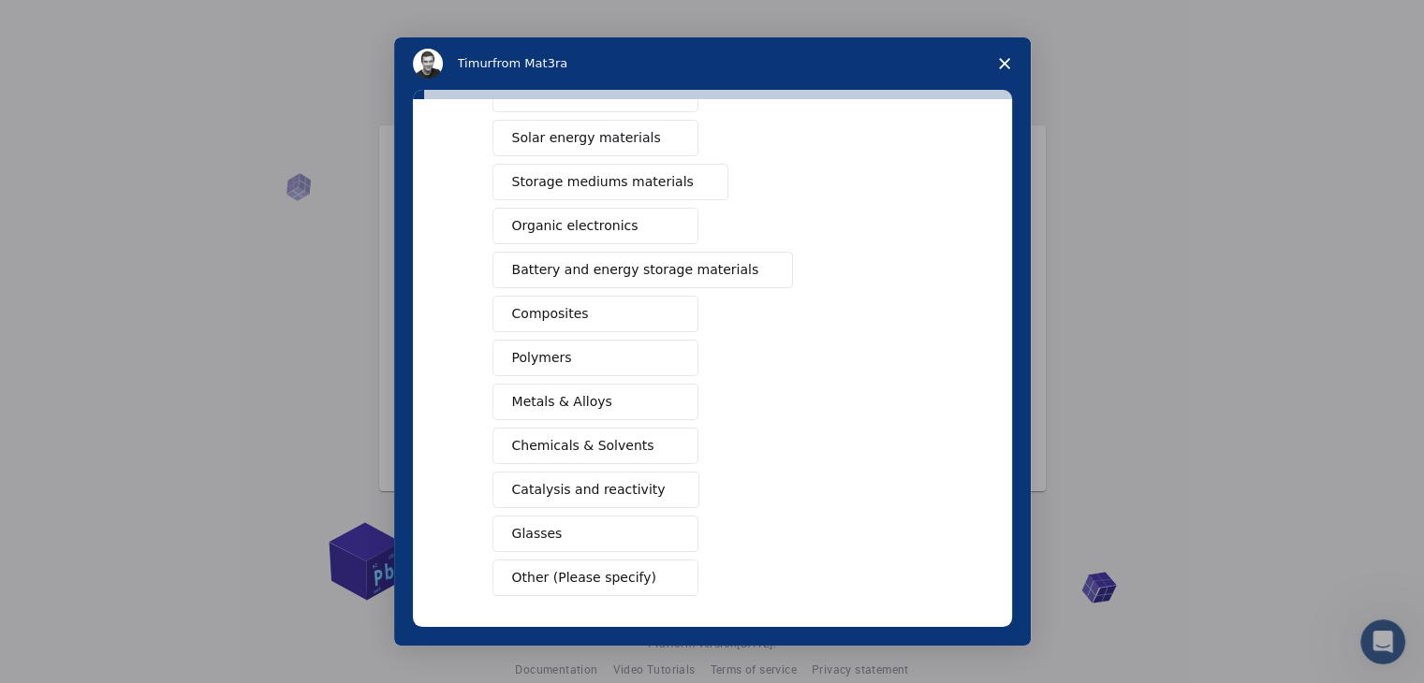
scroll to position [215, 0]
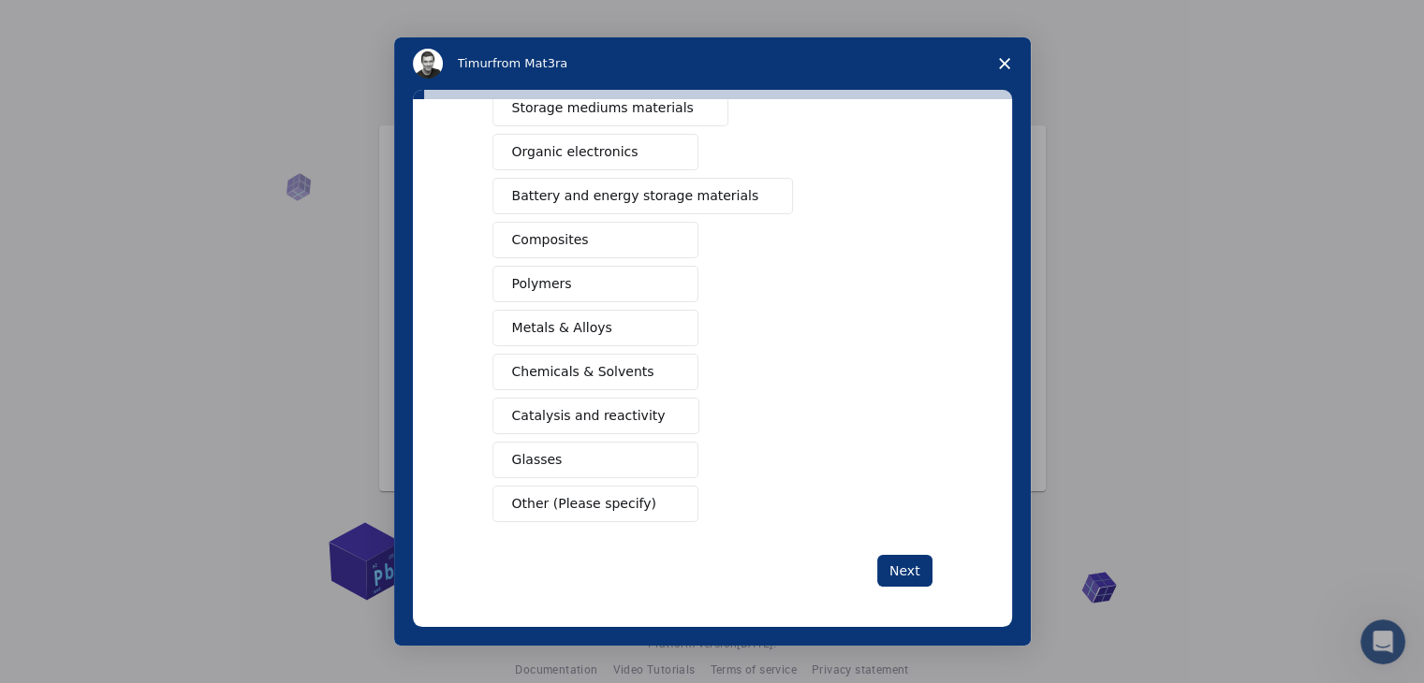
click at [584, 327] on span "Metals & Alloys" at bounding box center [562, 328] width 100 height 20
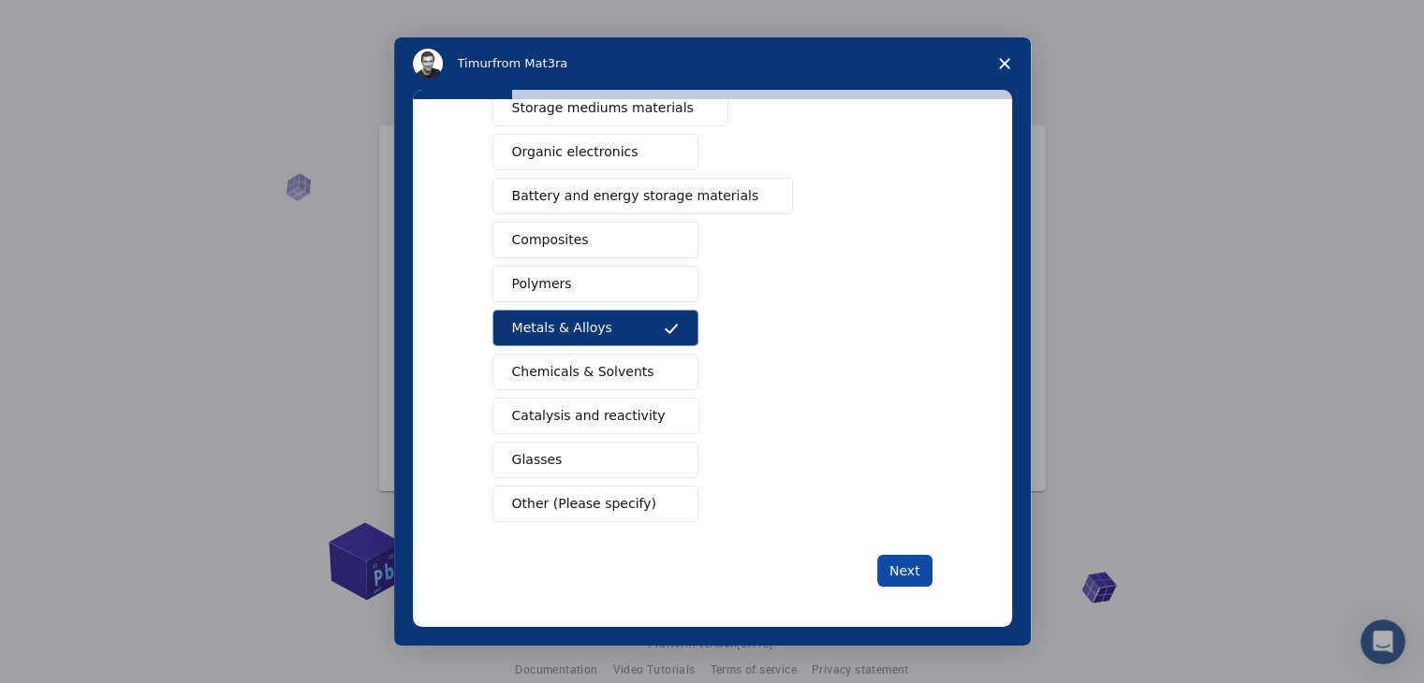
click at [896, 578] on button "Next" at bounding box center [904, 571] width 55 height 32
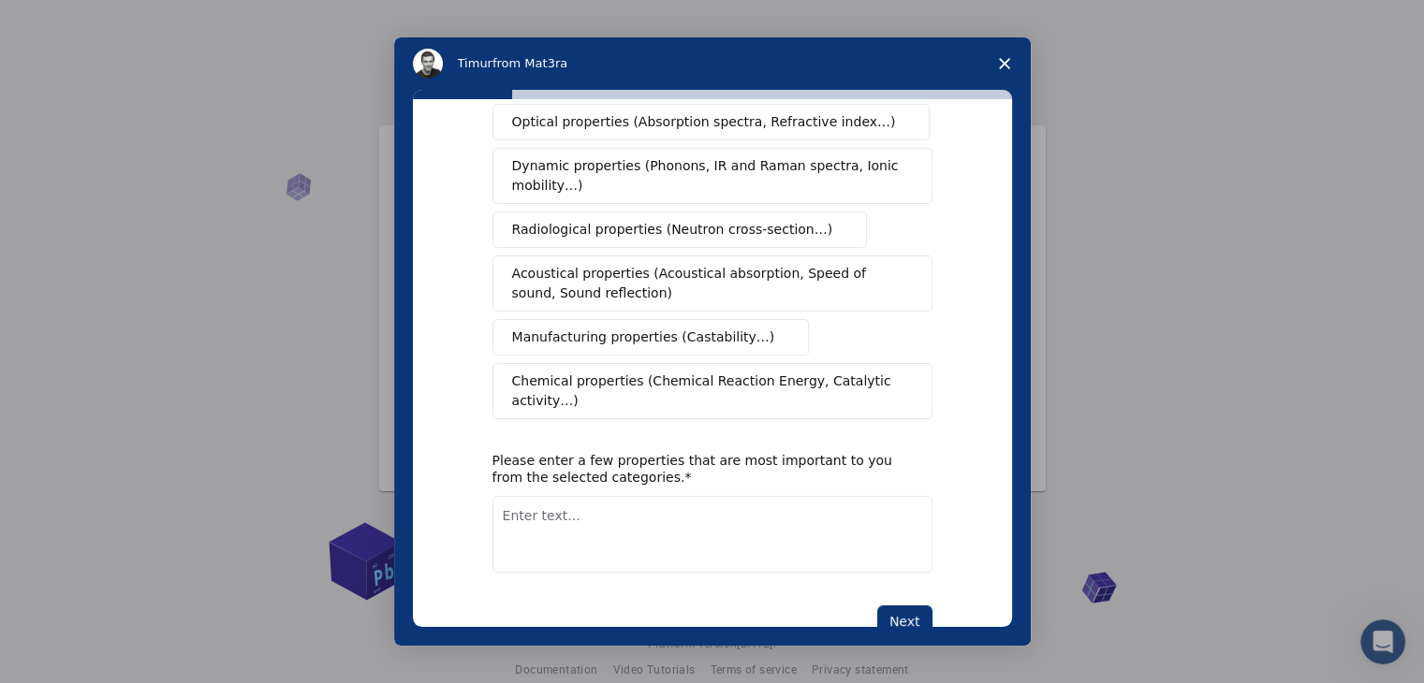
scroll to position [313, 0]
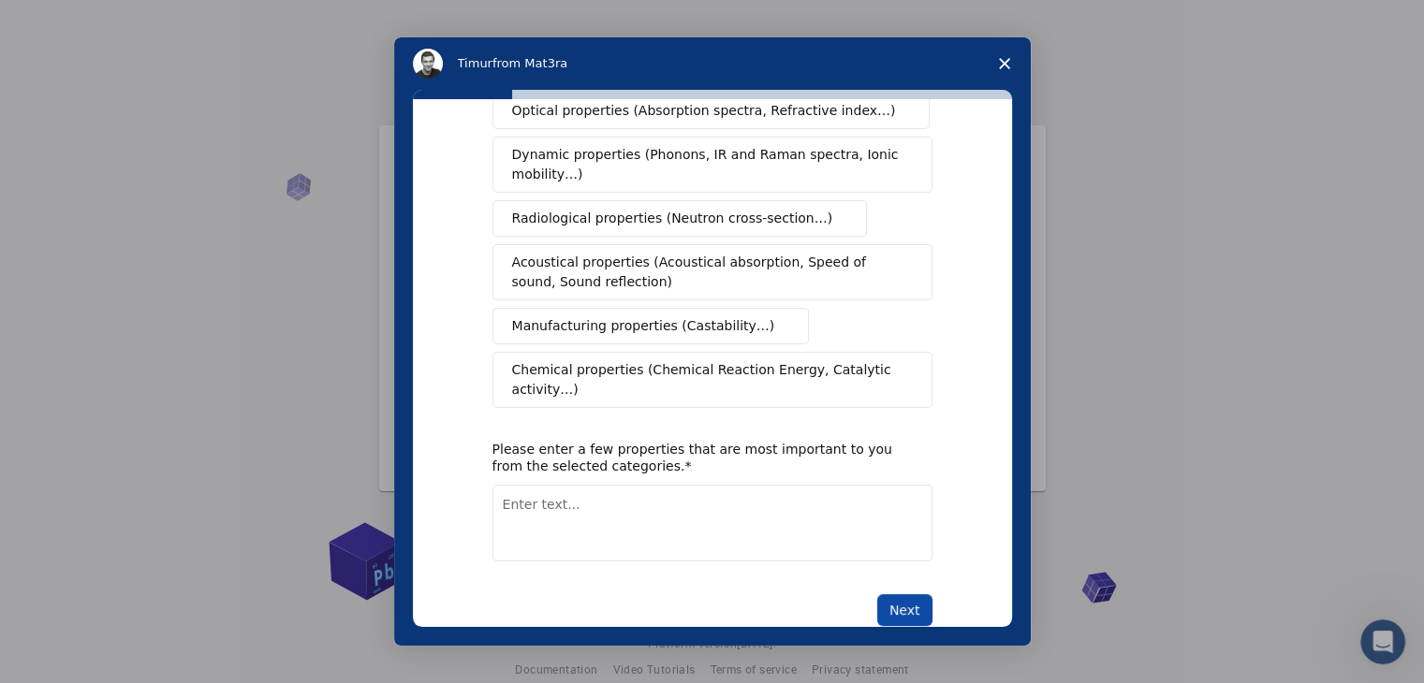
click at [917, 594] on button "Next" at bounding box center [904, 610] width 55 height 32
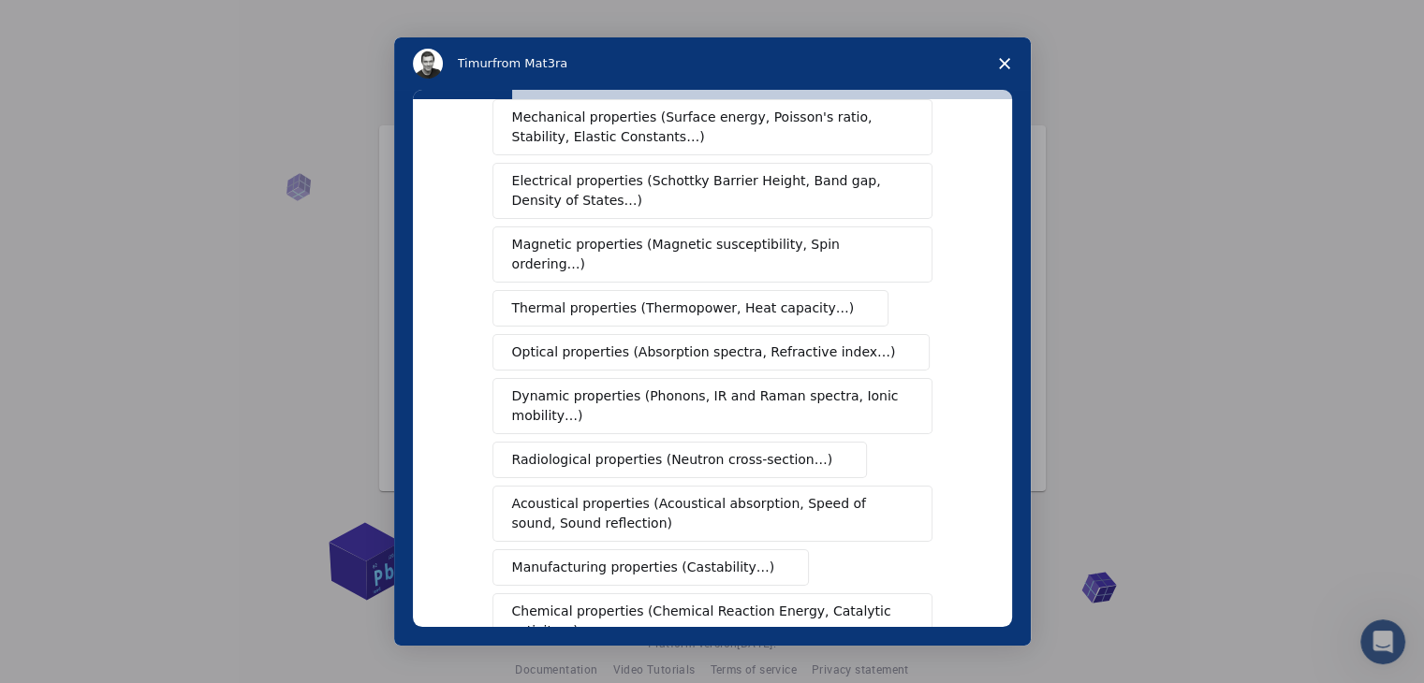
scroll to position [187, 0]
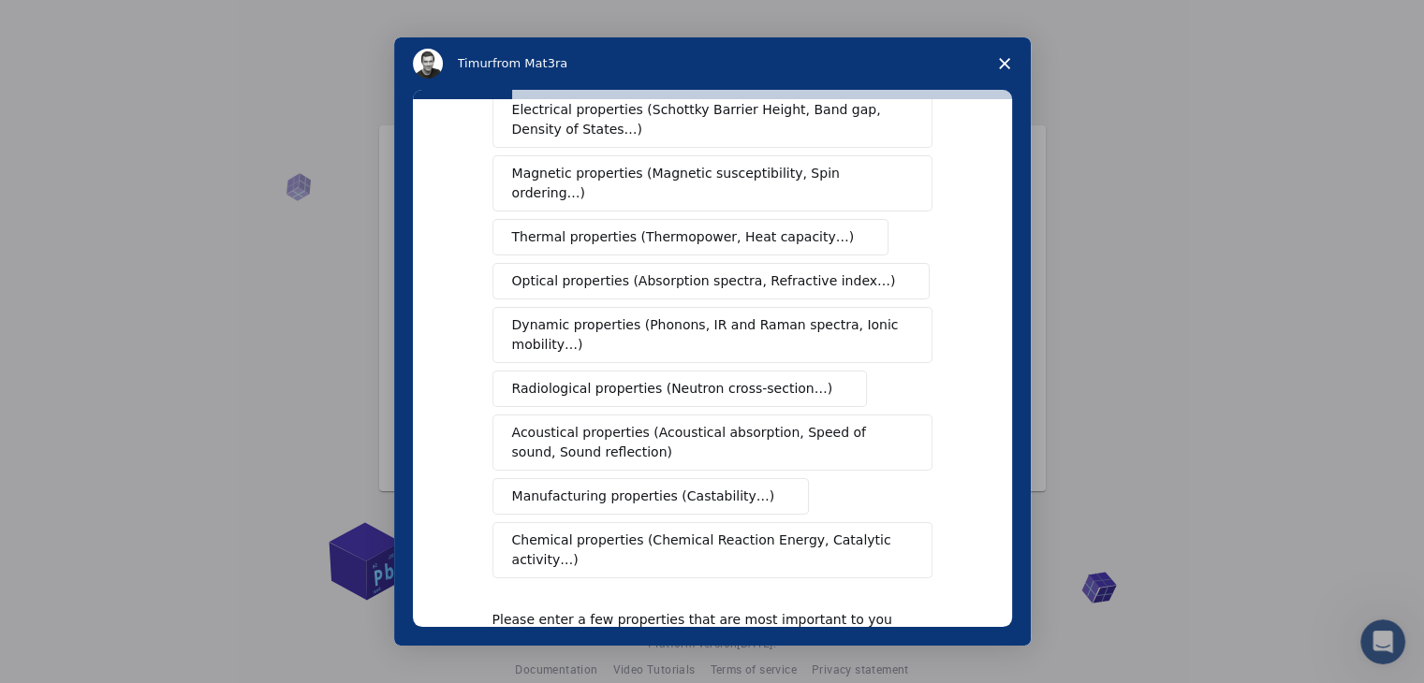
click at [590, 487] on span "Manufacturing properties (Castability…)" at bounding box center [643, 497] width 263 height 20
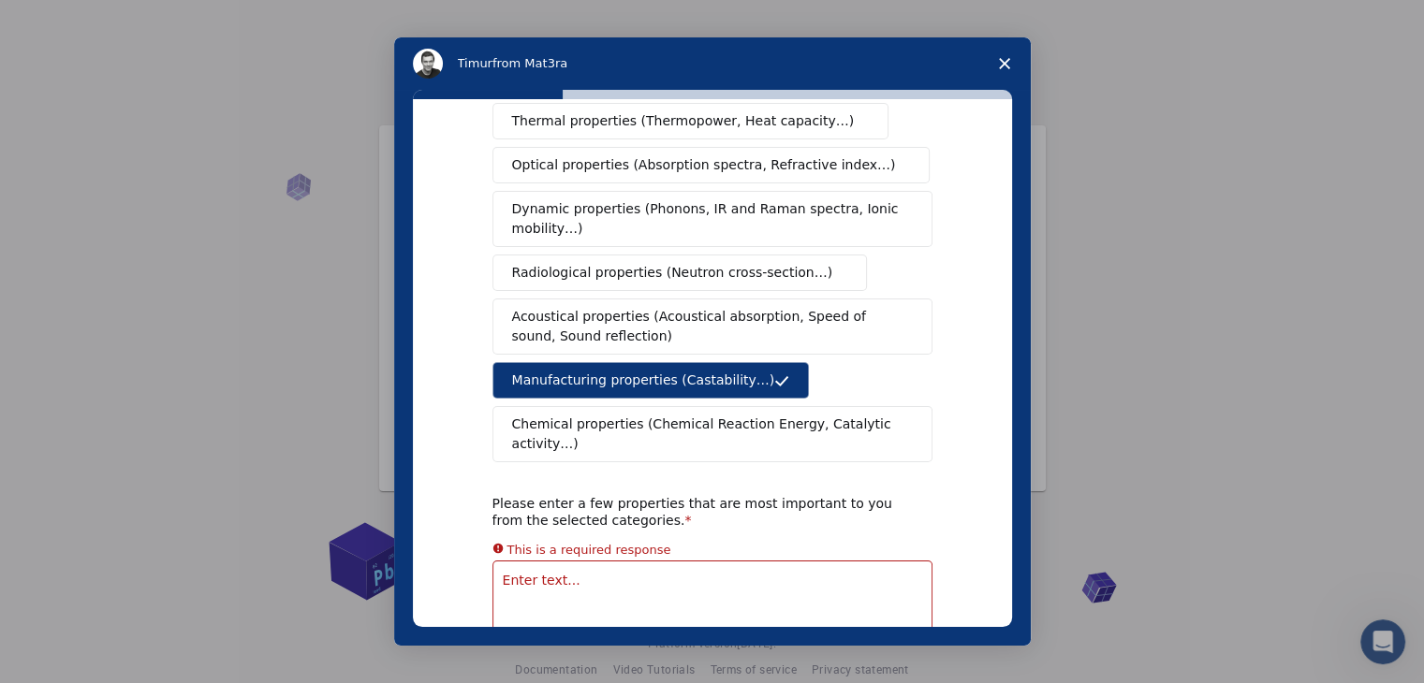
scroll to position [335, 0]
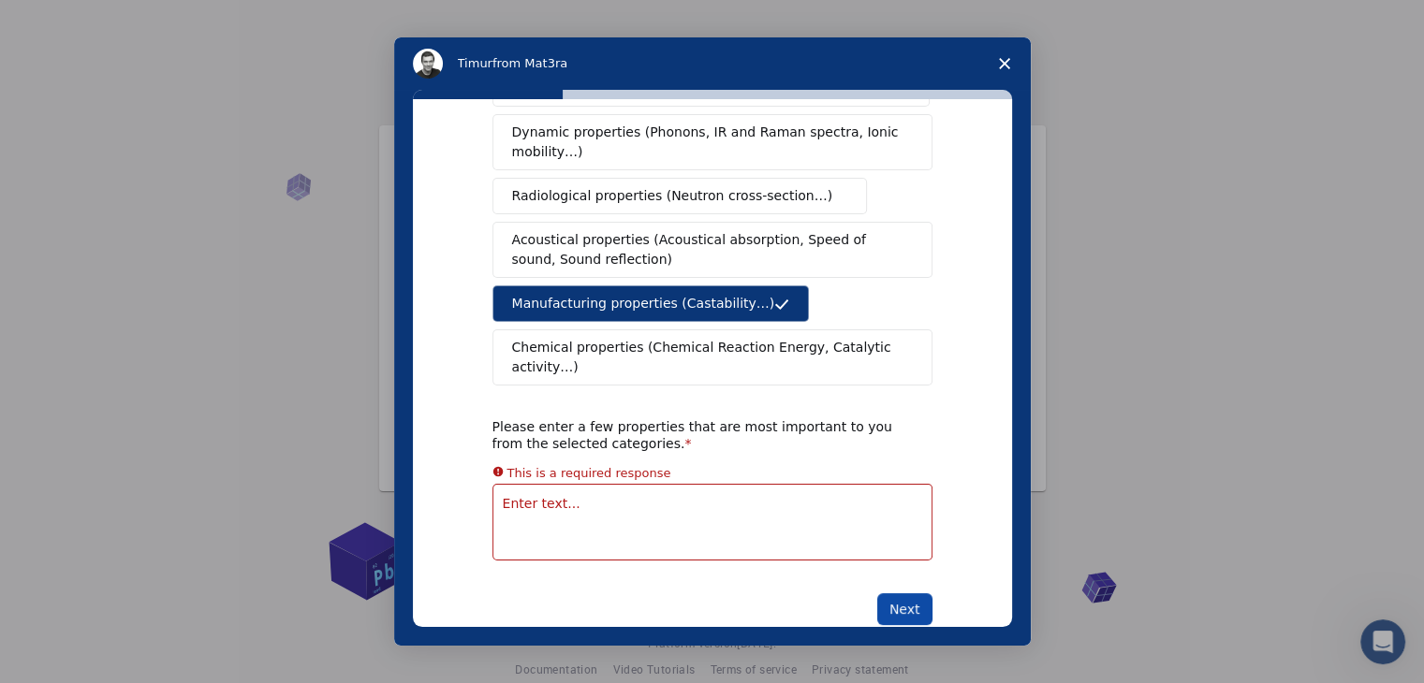
click at [895, 594] on button "Next" at bounding box center [904, 610] width 55 height 32
click at [1004, 69] on span "Close survey" at bounding box center [1004, 63] width 52 height 52
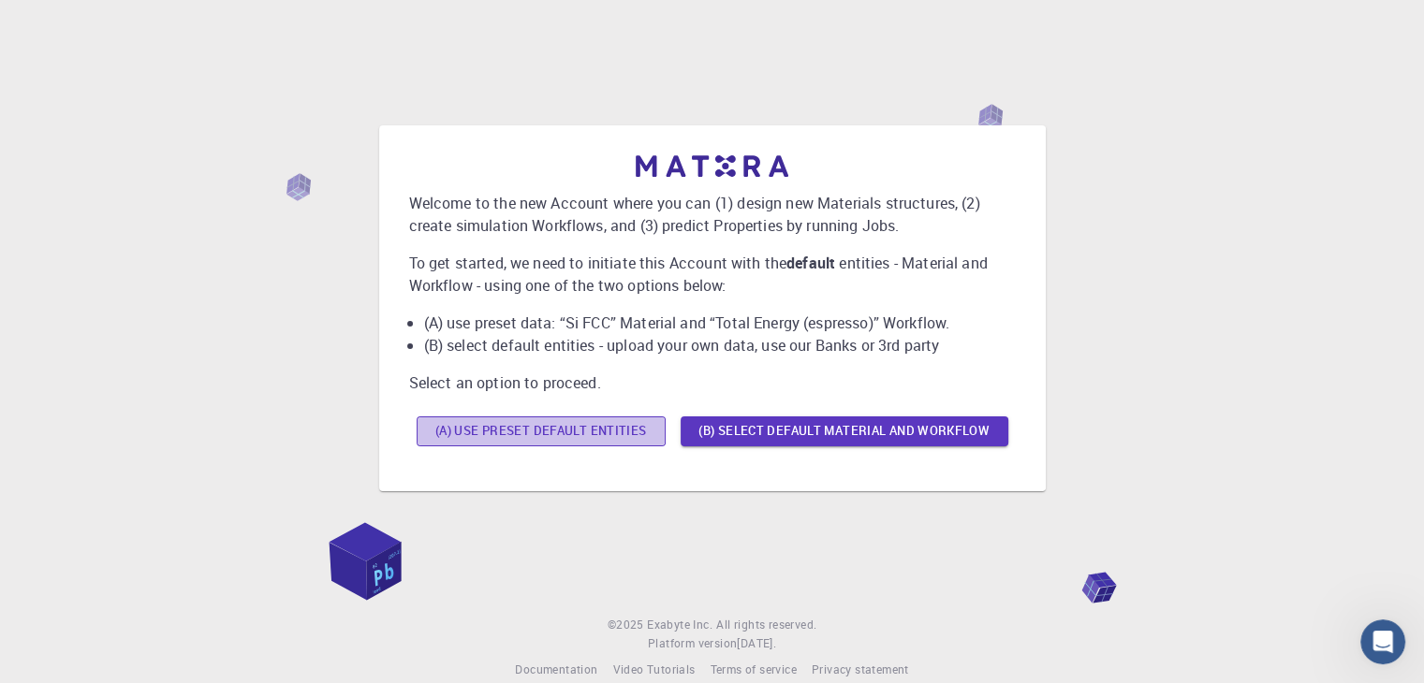
drag, startPoint x: 605, startPoint y: 431, endPoint x: 608, endPoint y: 443, distance: 12.5
click at [608, 443] on button "(A) Use preset default entities" at bounding box center [541, 432] width 249 height 30
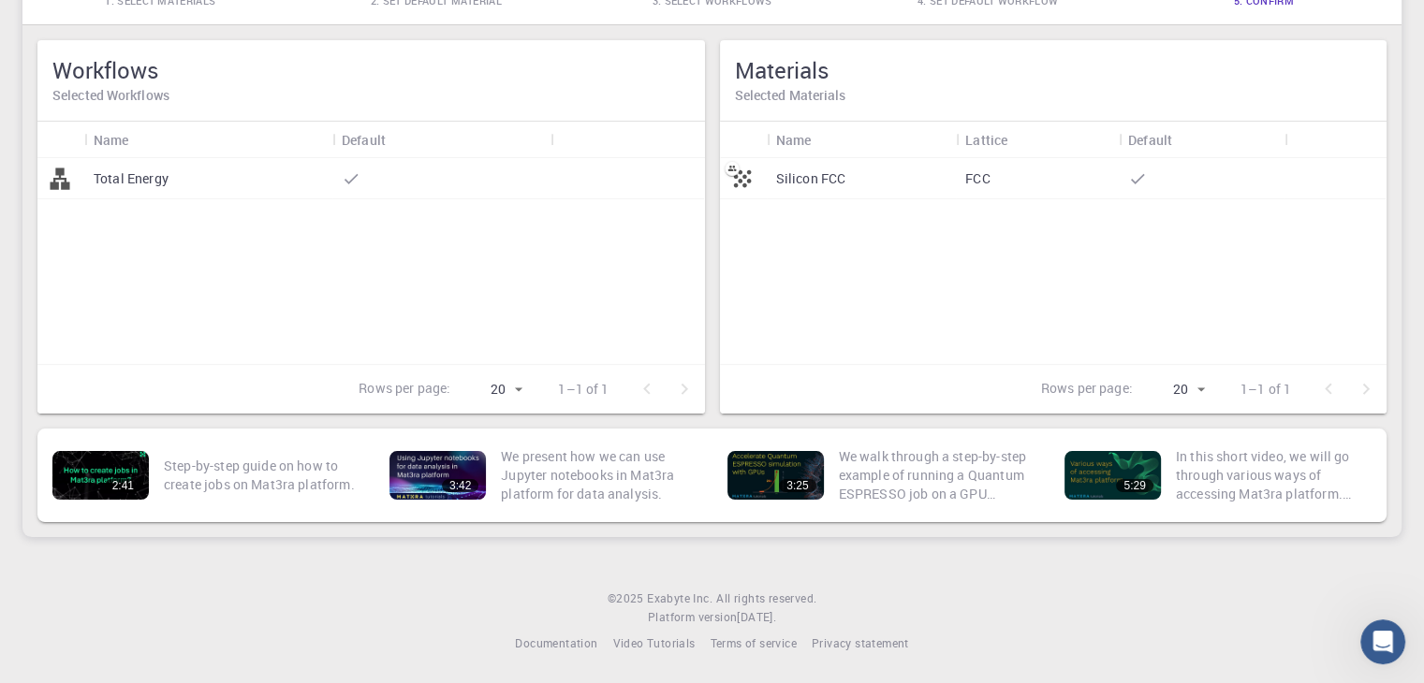
scroll to position [0, 0]
